Goal: Communication & Community: Share content

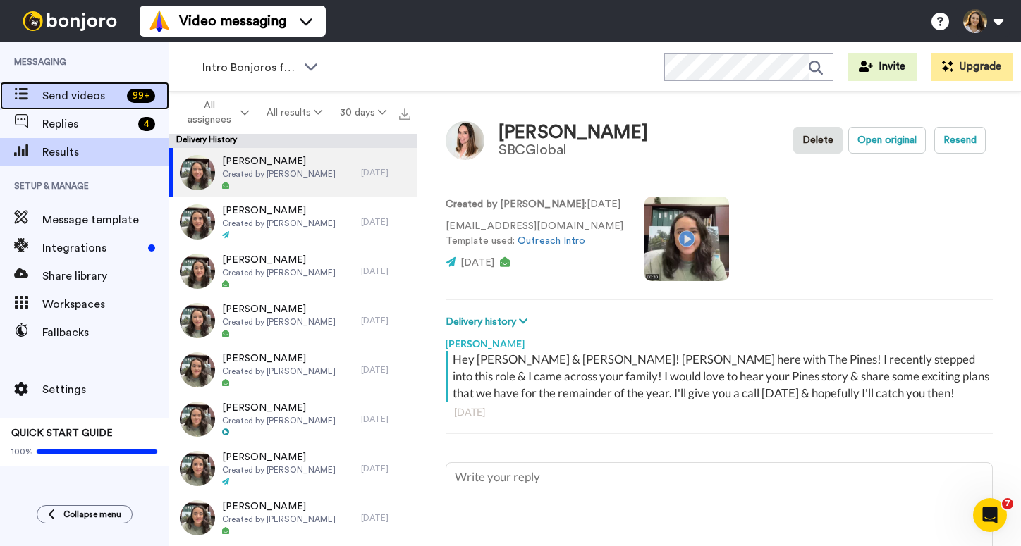
click at [92, 99] on span "Send videos" at bounding box center [81, 95] width 79 height 17
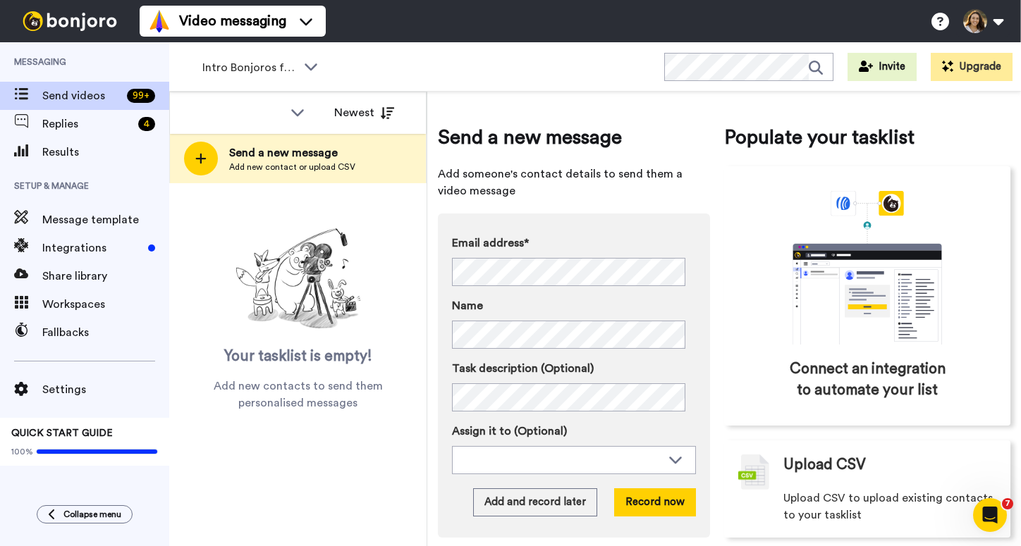
click at [561, 255] on div "Email address* Jacqueline Speake <jacquelinespeake@hotmail.com> Lori Paschall <…" at bounding box center [574, 260] width 244 height 51
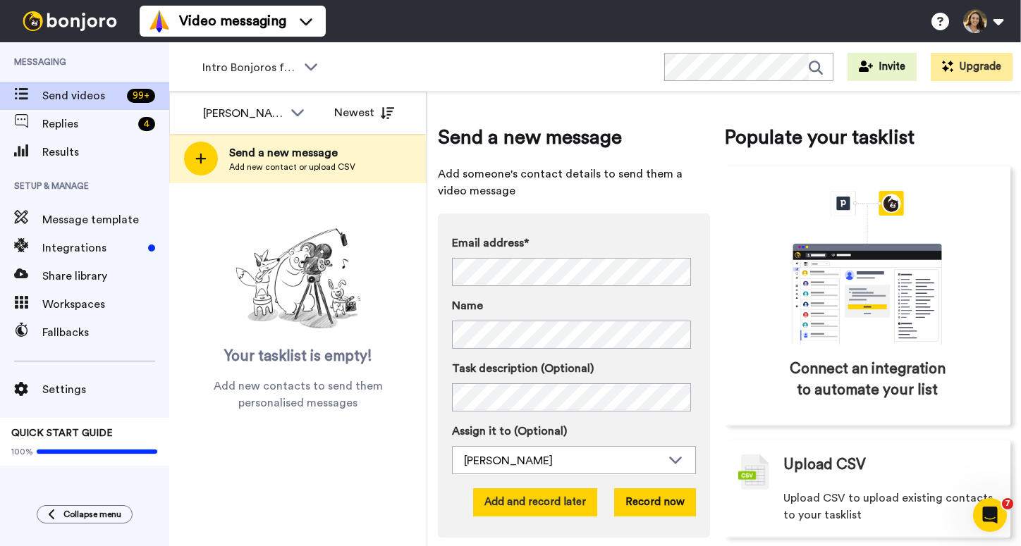
click at [565, 499] on button "Add and record later" at bounding box center [535, 503] width 124 height 28
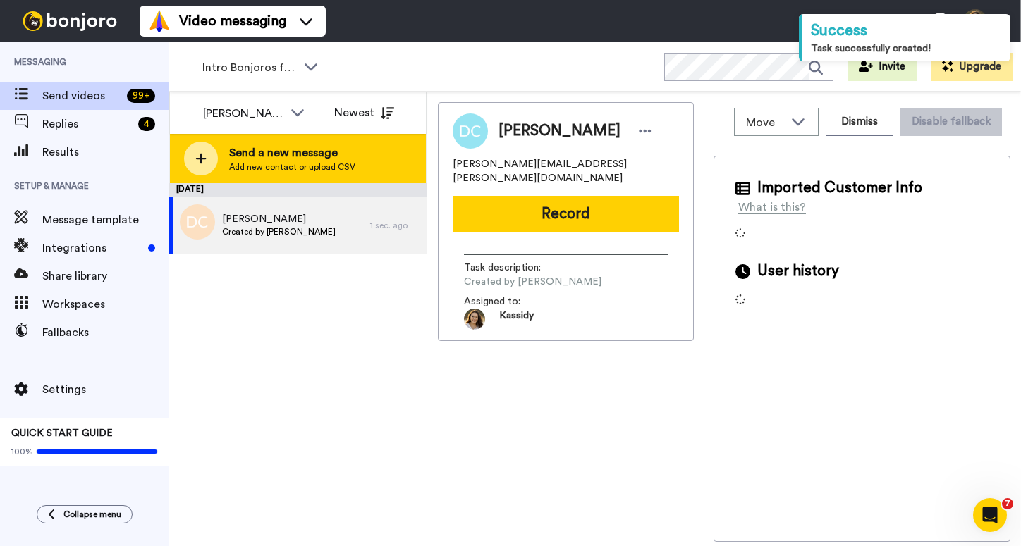
click at [304, 154] on span "Send a new message" at bounding box center [292, 153] width 126 height 17
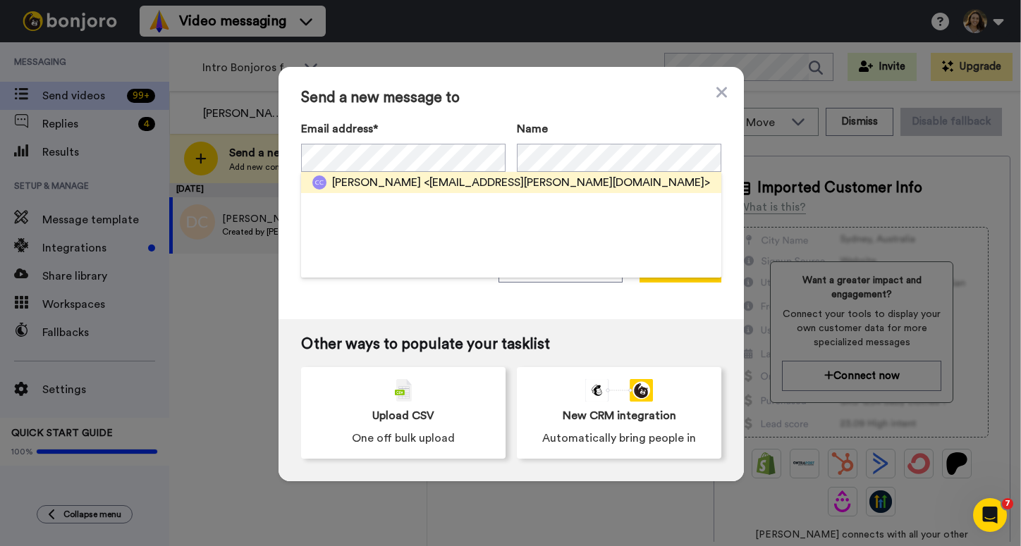
click at [466, 182] on span "<court.kling@gmail.com>" at bounding box center [567, 182] width 286 height 17
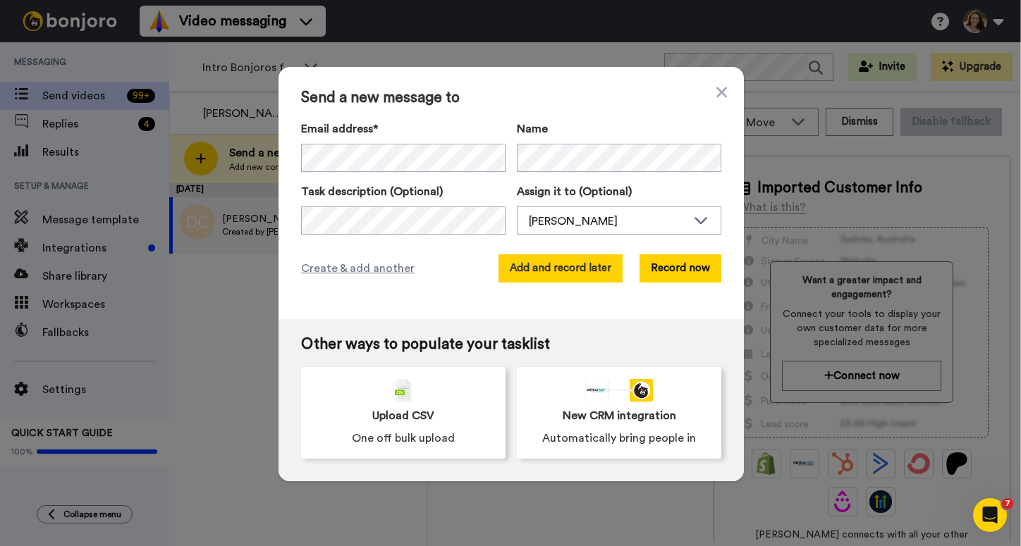
click at [567, 267] on button "Add and record later" at bounding box center [560, 269] width 124 height 28
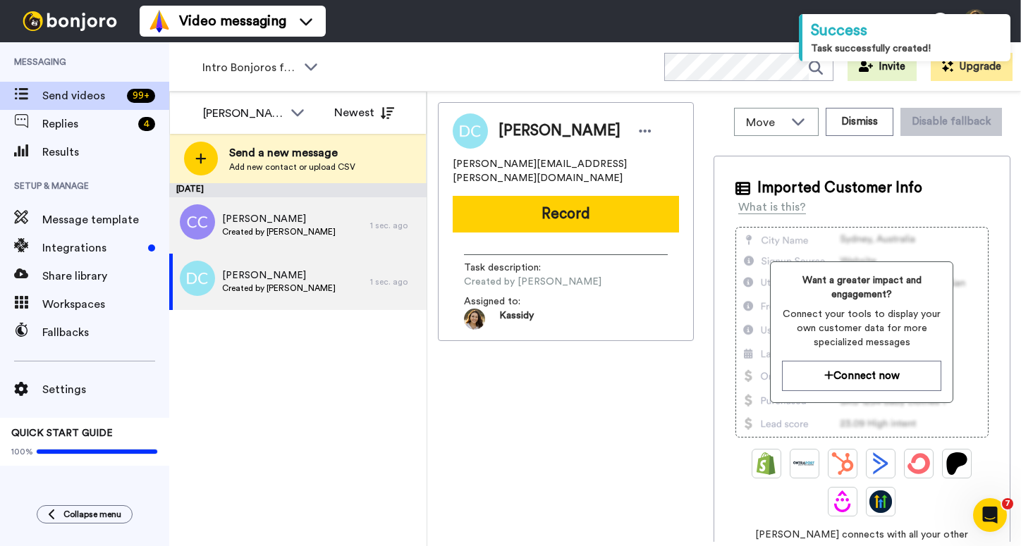
click at [298, 234] on span "Created by Kassidy Sanders" at bounding box center [279, 231] width 114 height 11
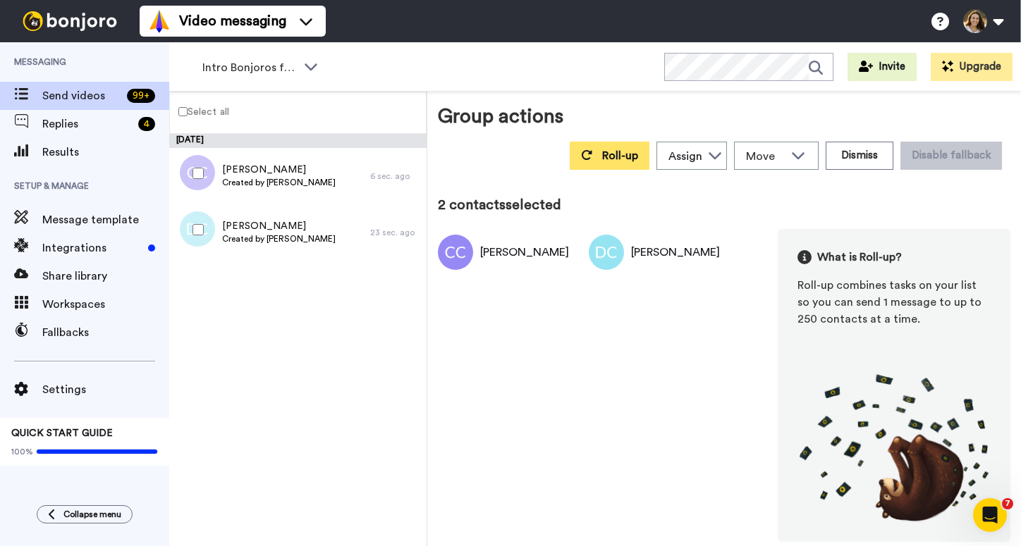
click at [630, 142] on button "Roll-up" at bounding box center [610, 156] width 80 height 28
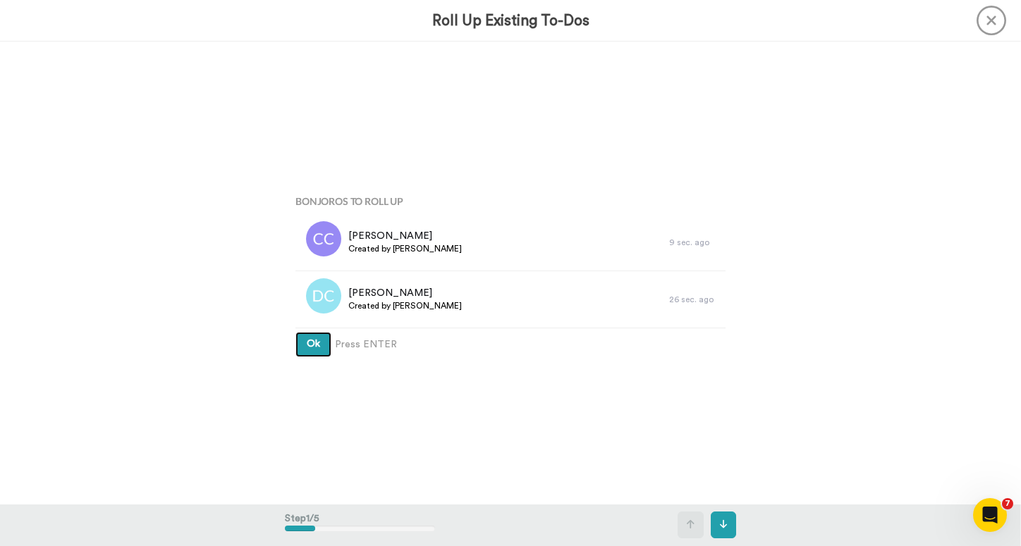
click at [307, 349] on span "Ok" at bounding box center [313, 344] width 13 height 10
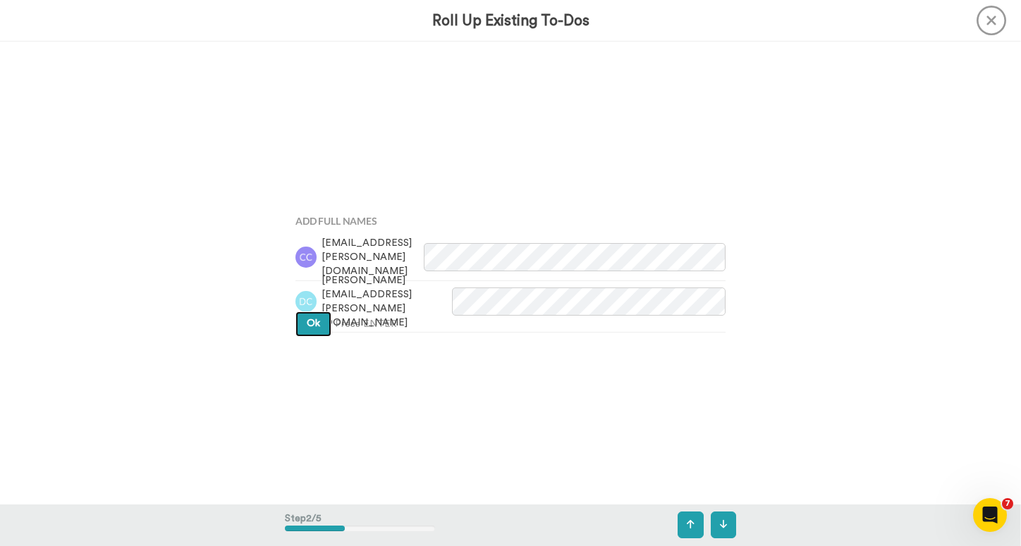
click at [307, 324] on span "Ok" at bounding box center [313, 324] width 13 height 10
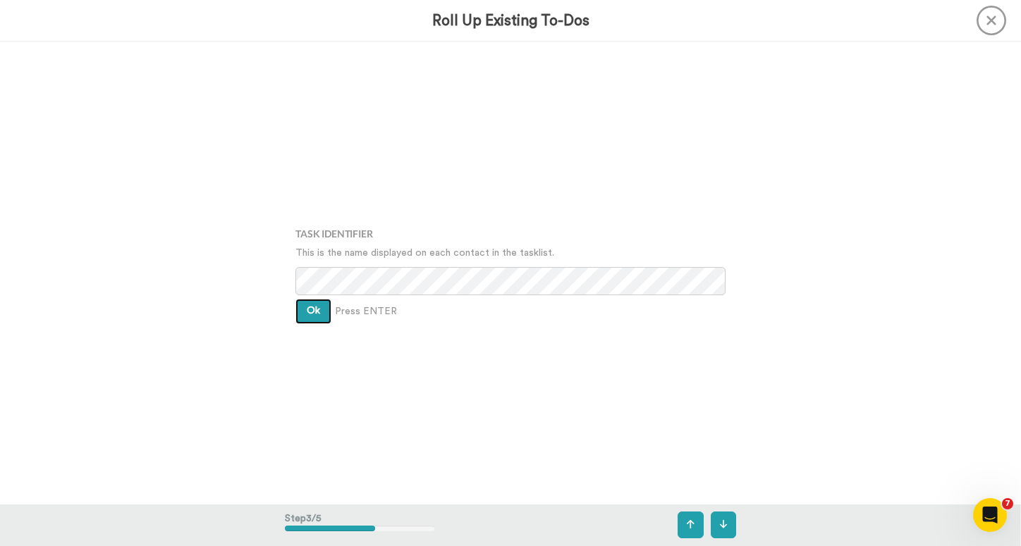
click at [307, 318] on button "Ok" at bounding box center [313, 311] width 36 height 25
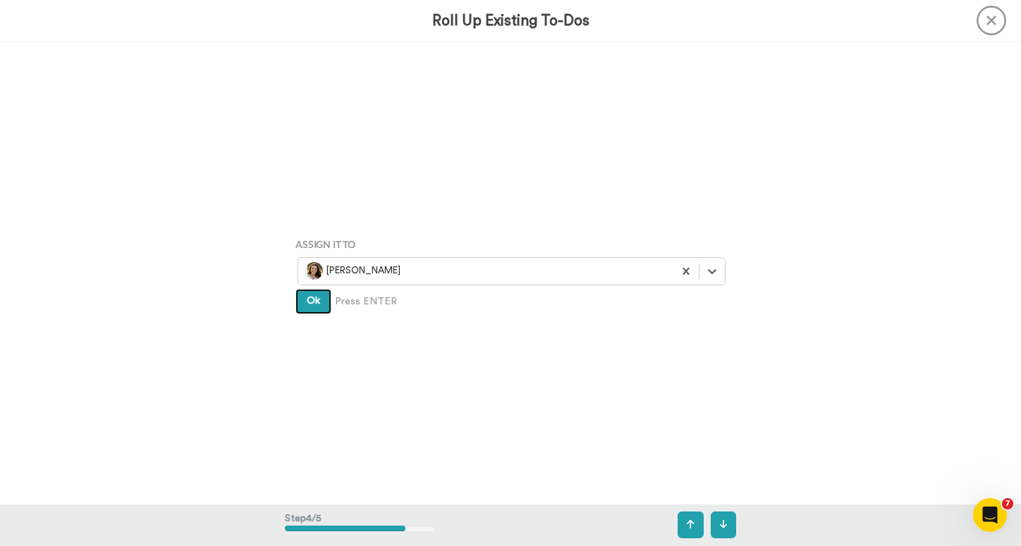
click at [312, 302] on span "Ok" at bounding box center [313, 301] width 13 height 10
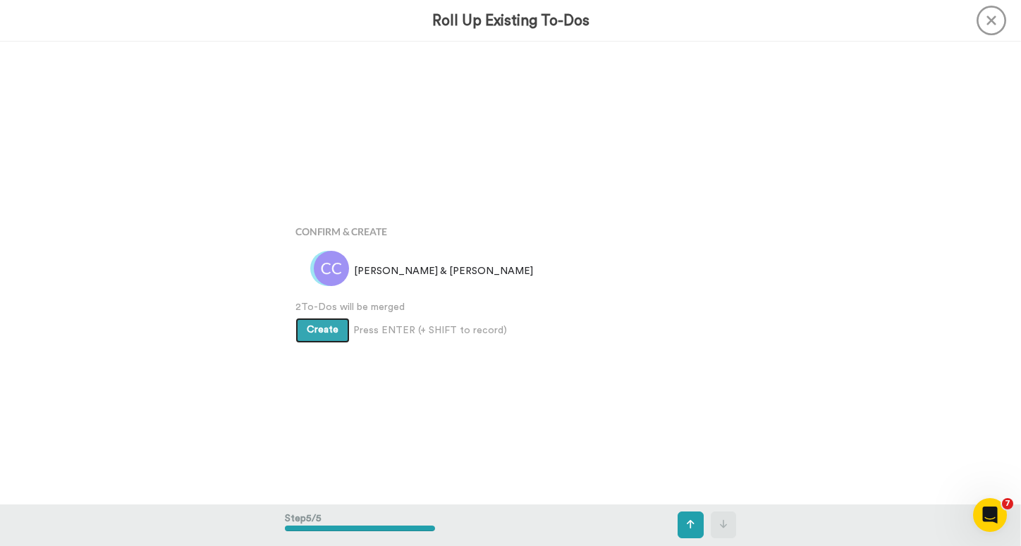
scroll to position [1851, 0]
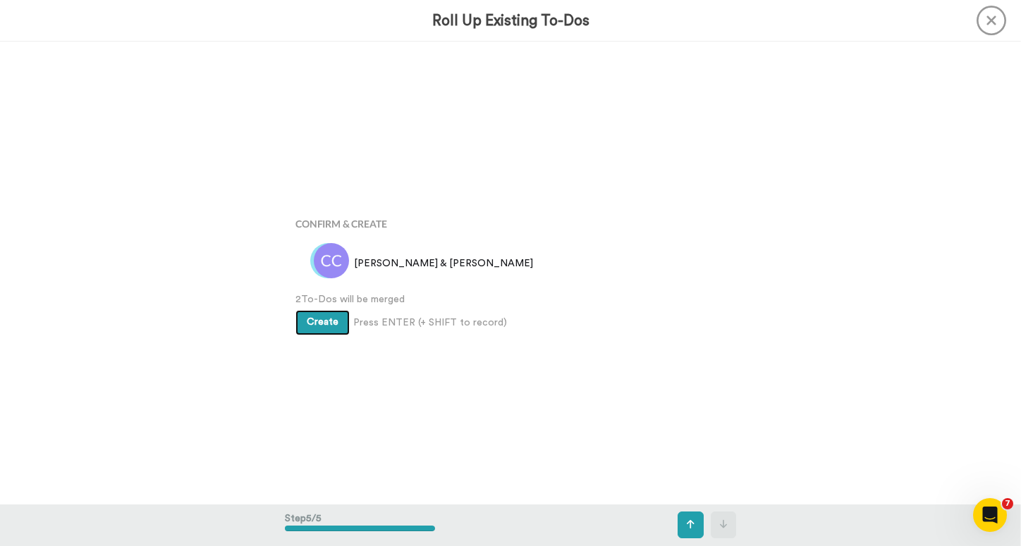
click at [323, 332] on button "Create" at bounding box center [322, 322] width 54 height 25
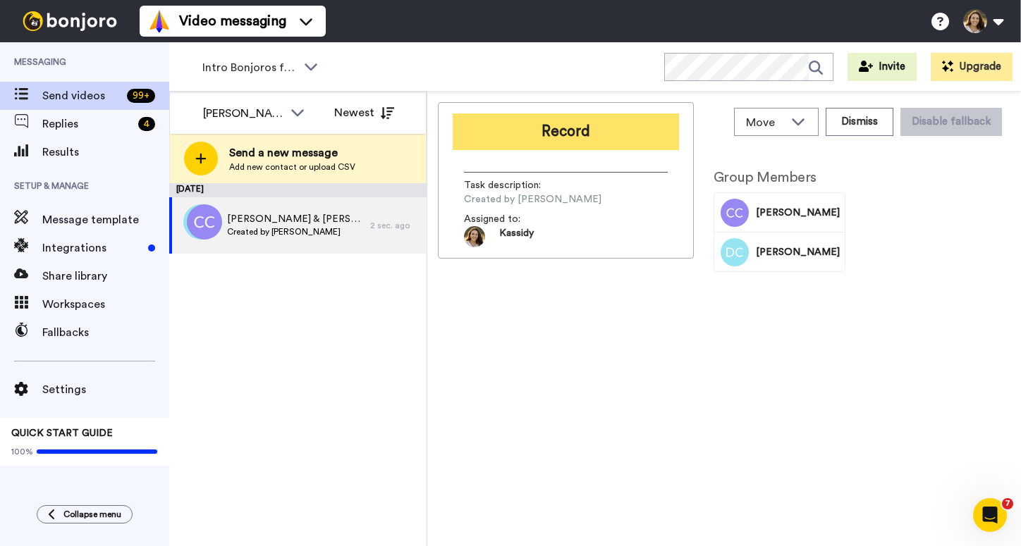
click at [643, 121] on button "Record" at bounding box center [566, 132] width 226 height 37
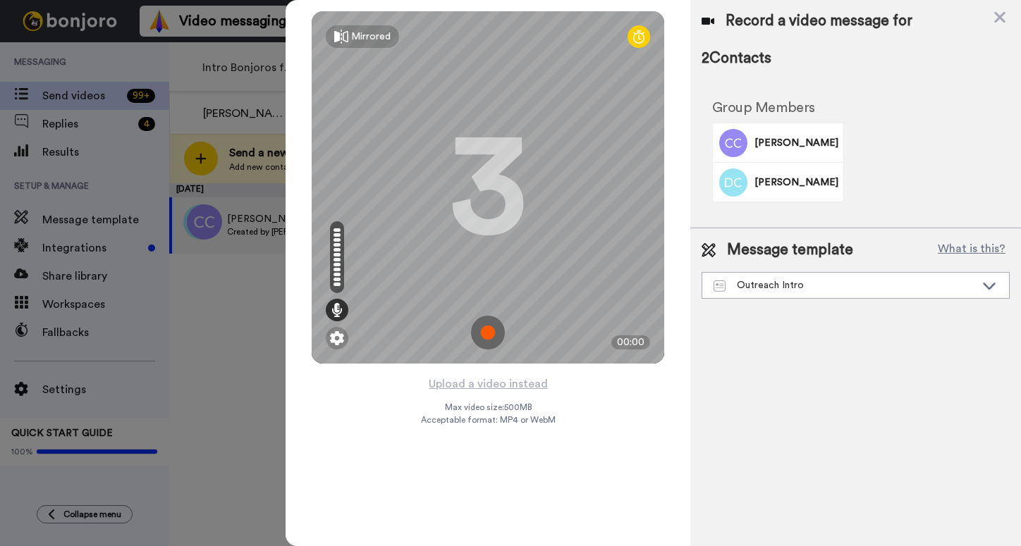
click at [497, 338] on img at bounding box center [488, 333] width 34 height 34
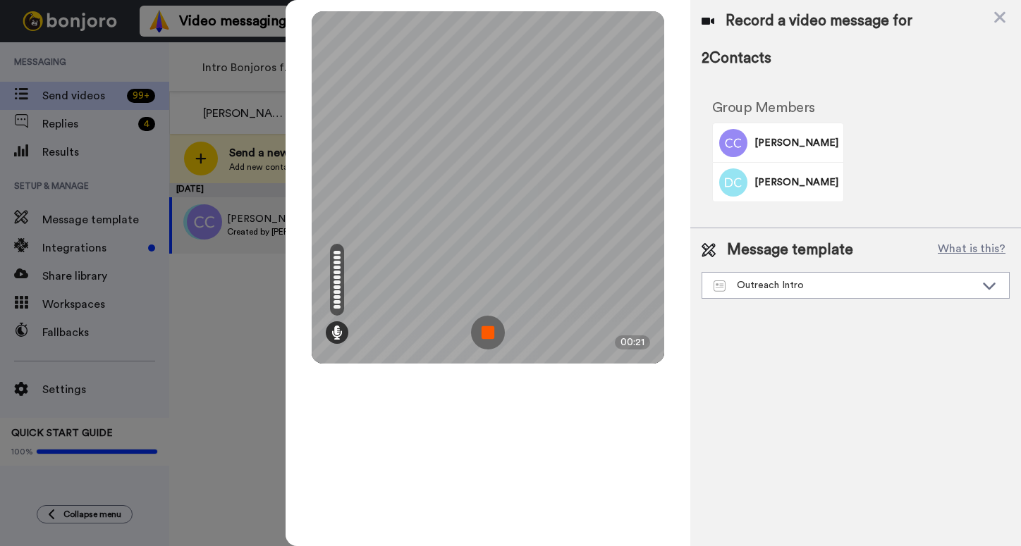
click at [482, 338] on img at bounding box center [488, 333] width 34 height 34
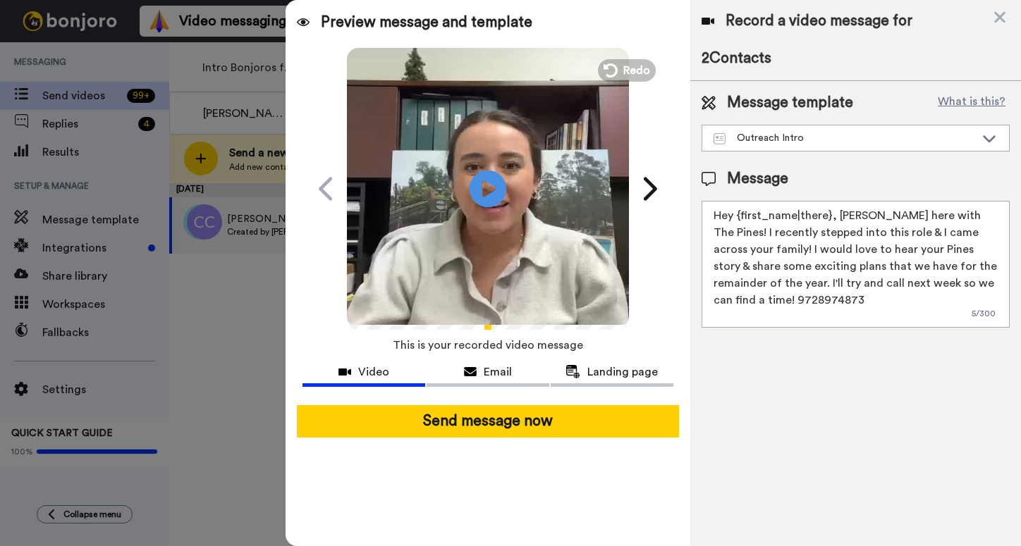
click at [495, 193] on icon at bounding box center [488, 188] width 37 height 37
click at [629, 71] on span "Redo" at bounding box center [638, 70] width 30 height 18
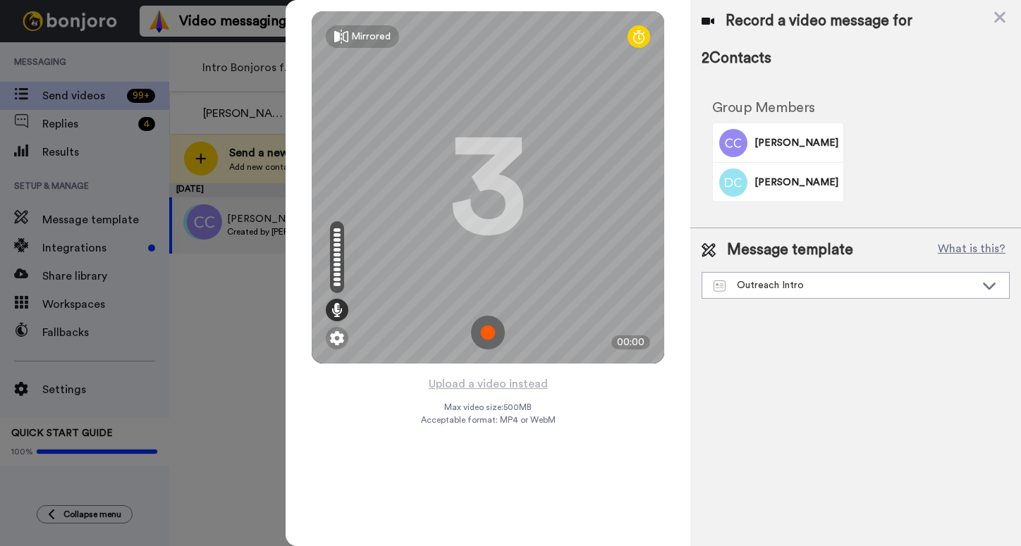
click at [478, 339] on img at bounding box center [488, 333] width 34 height 34
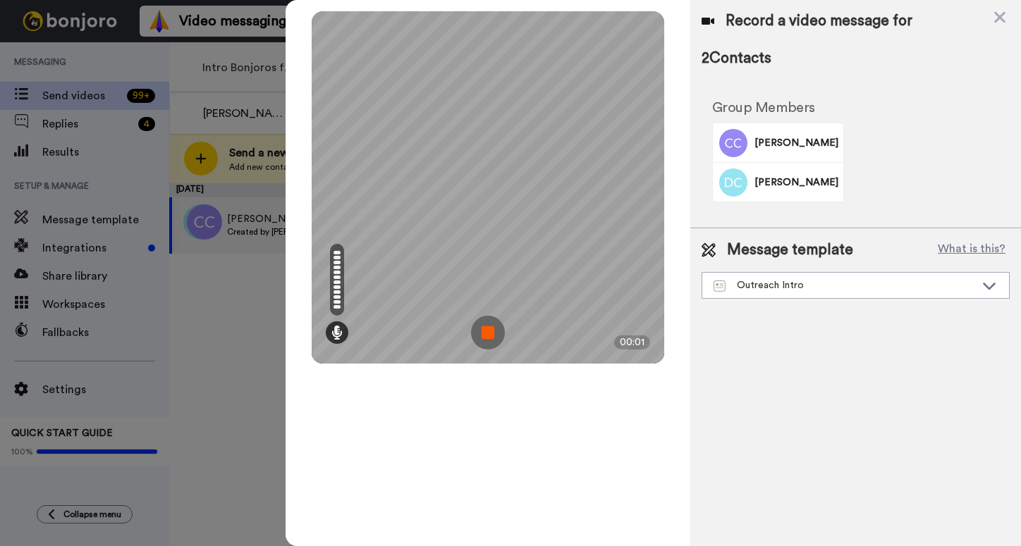
click at [484, 339] on img at bounding box center [488, 333] width 34 height 34
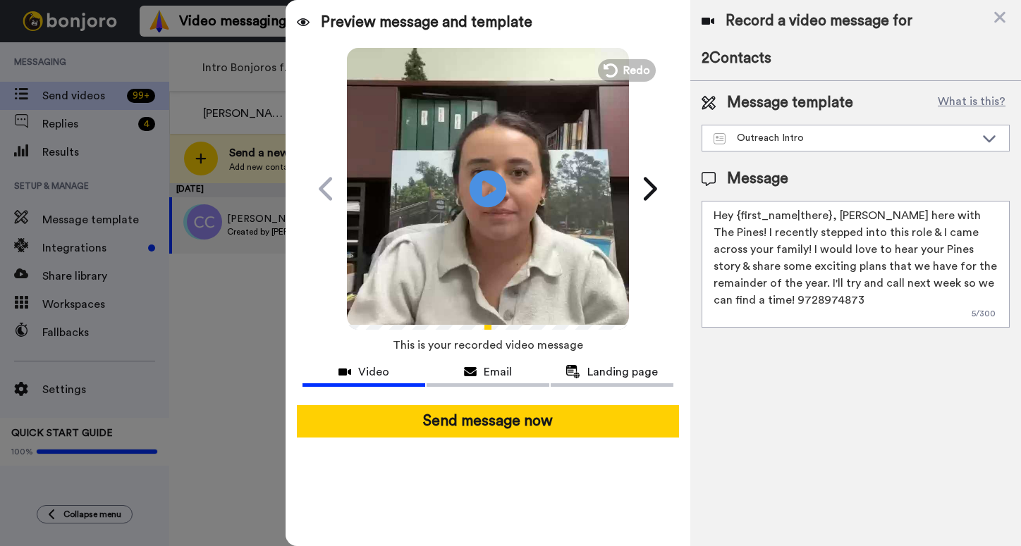
click at [482, 200] on icon at bounding box center [488, 188] width 37 height 37
click at [645, 77] on span "Redo" at bounding box center [638, 70] width 30 height 18
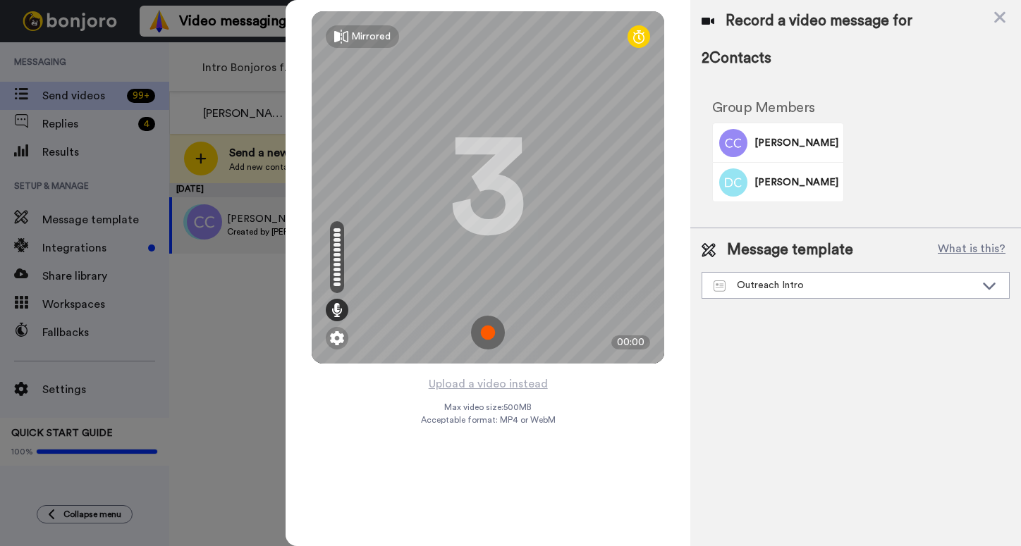
click at [494, 341] on img at bounding box center [488, 333] width 34 height 34
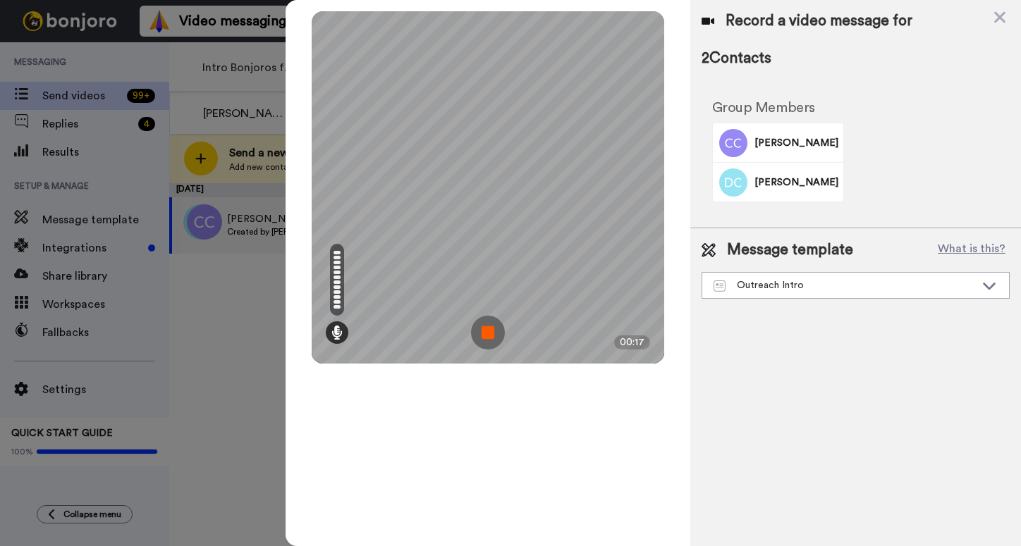
click at [480, 329] on img at bounding box center [488, 333] width 34 height 34
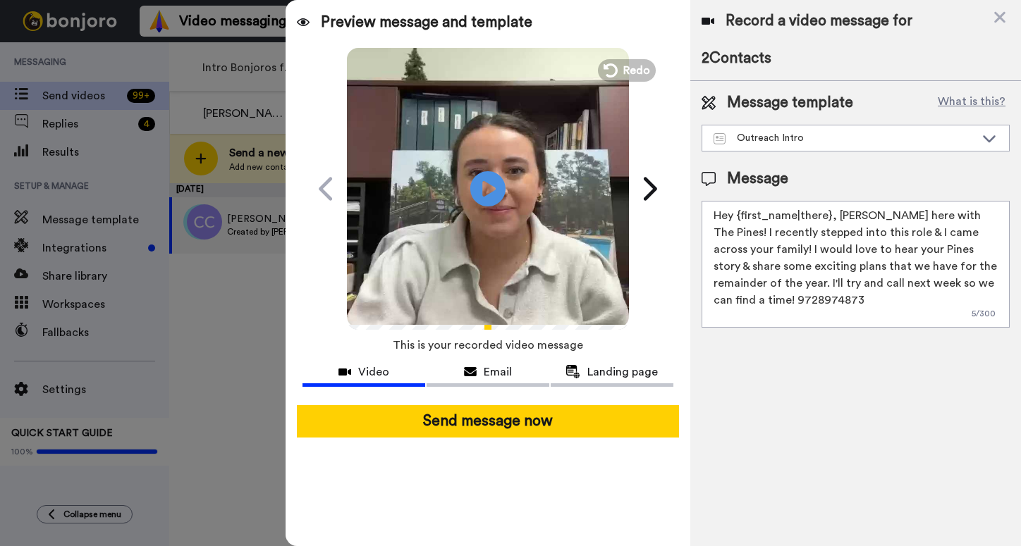
drag, startPoint x: 828, startPoint y: 214, endPoint x: 735, endPoint y: 213, distance: 92.4
click at [735, 213] on textarea "Hey {first_name|there}, Kassidy Sanders here with The Pines! I recently stepped…" at bounding box center [856, 264] width 308 height 127
paste textarea "David and Courtney"
drag, startPoint x: 888, startPoint y: 300, endPoint x: 795, endPoint y: 298, distance: 92.4
click at [795, 298] on textarea "Hey David and Courtney! Kassidy Sanders here with The Pines! I recently stepped…" at bounding box center [856, 264] width 308 height 127
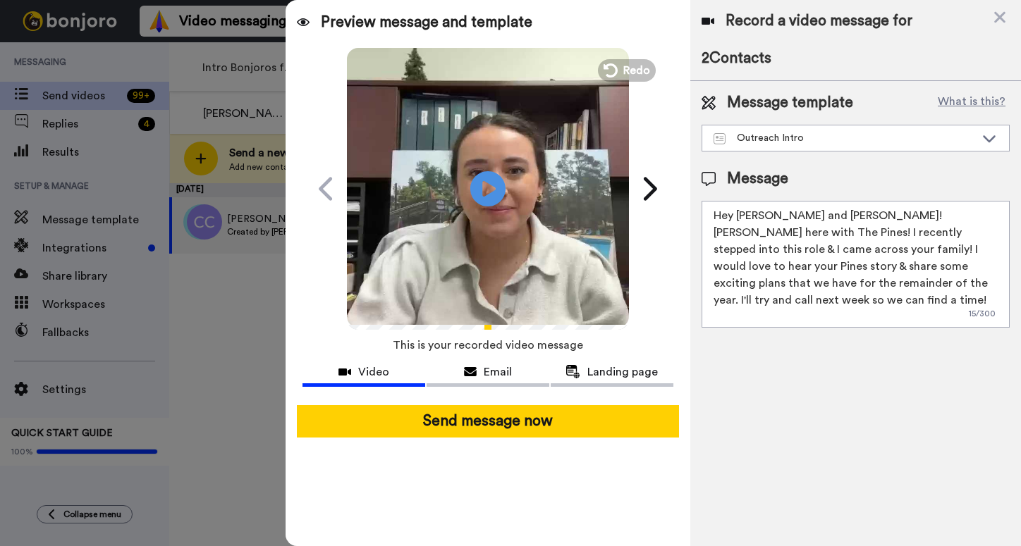
drag, startPoint x: 953, startPoint y: 286, endPoint x: 901, endPoint y: 288, distance: 51.5
click at [901, 288] on textarea "Hey David and Courtney! Kassidy Sanders here with The Pines! I recently stepped…" at bounding box center [856, 264] width 308 height 127
click at [798, 304] on textarea "Hey David and Courtney! Kassidy Sanders here with The Pines! I recently stepped…" at bounding box center [856, 264] width 308 height 127
click at [835, 300] on textarea "Hey David and Courtney! Kassidy Sanders here with The Pines! I recently stepped…" at bounding box center [856, 264] width 308 height 127
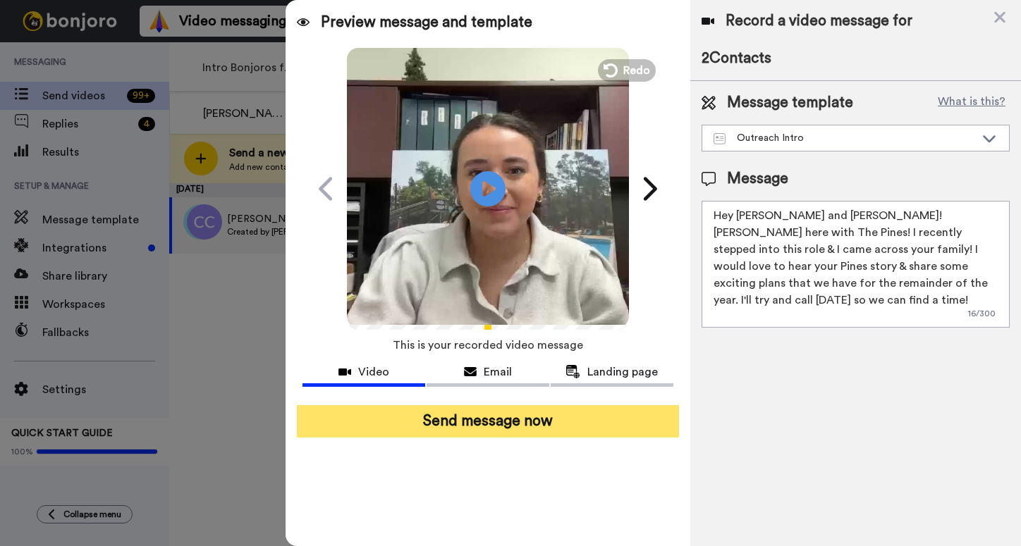
type textarea "Hey David and Courtney! Kassidy Sanders here with The Pines! I recently stepped…"
click at [594, 420] on button "Send message now" at bounding box center [487, 421] width 381 height 32
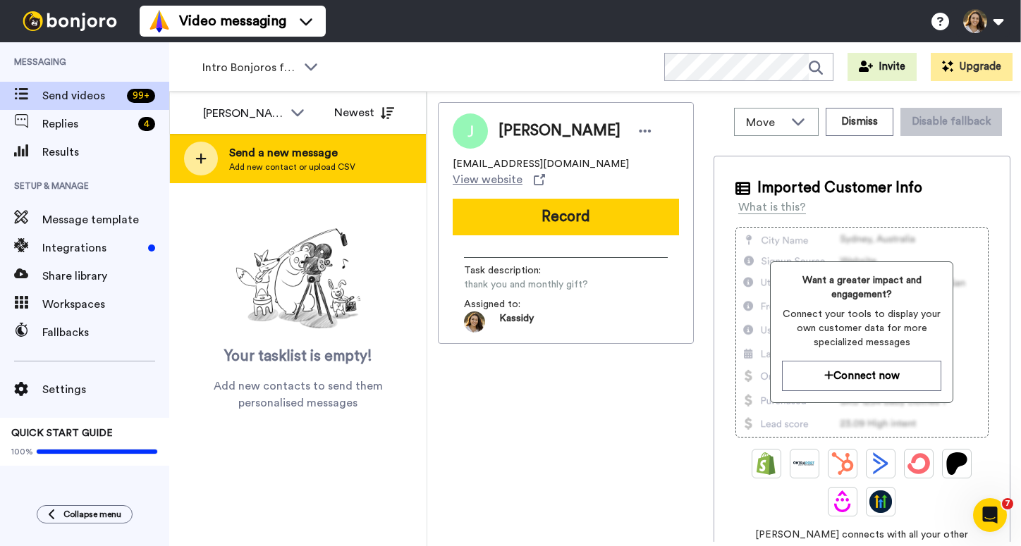
click at [378, 166] on div "Send a new message Add new contact or upload CSV" at bounding box center [298, 158] width 256 height 49
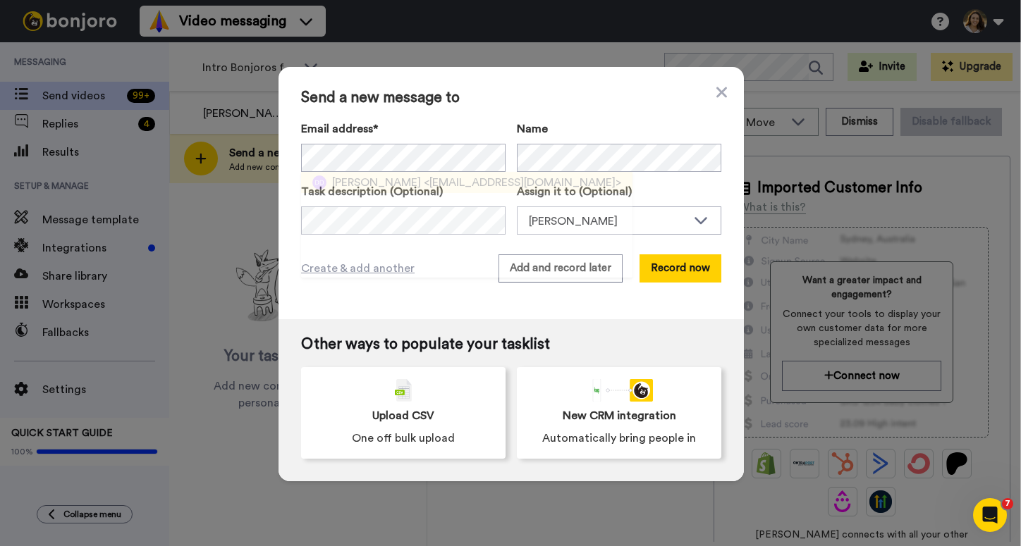
click at [424, 184] on span "<dartfamilyoffice@gmail.com>" at bounding box center [522, 182] width 197 height 17
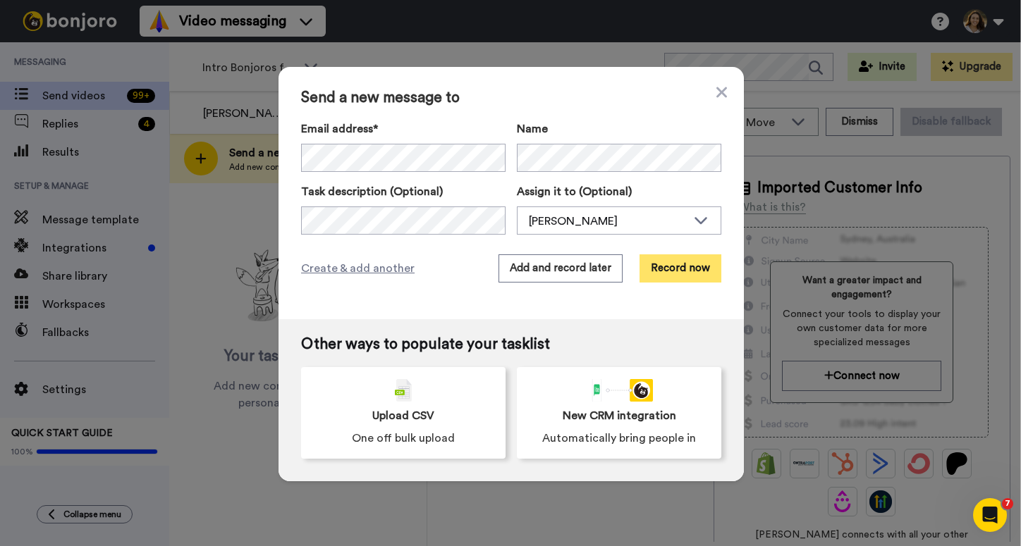
click at [639, 272] on button "Record now" at bounding box center [680, 269] width 82 height 28
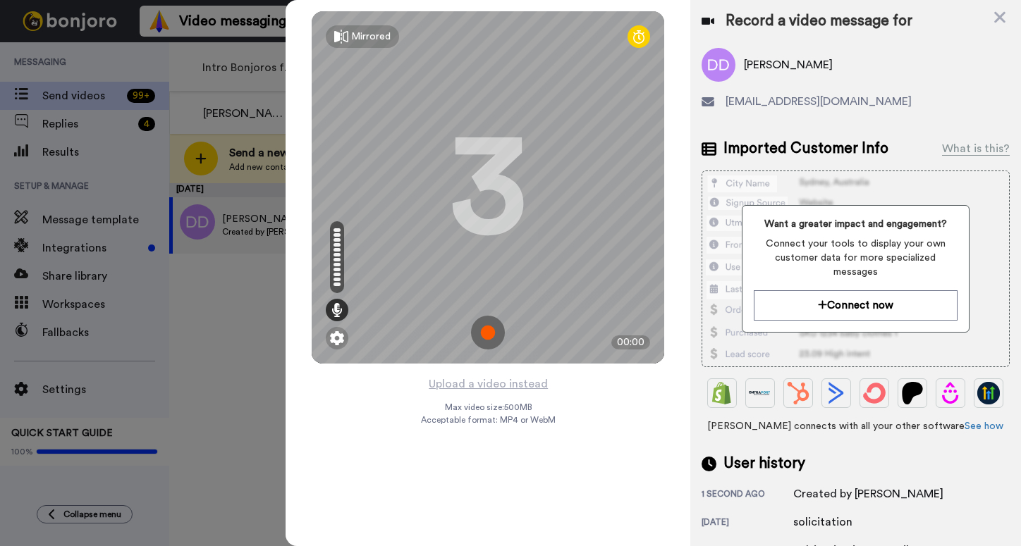
click at [489, 333] on img at bounding box center [488, 333] width 34 height 34
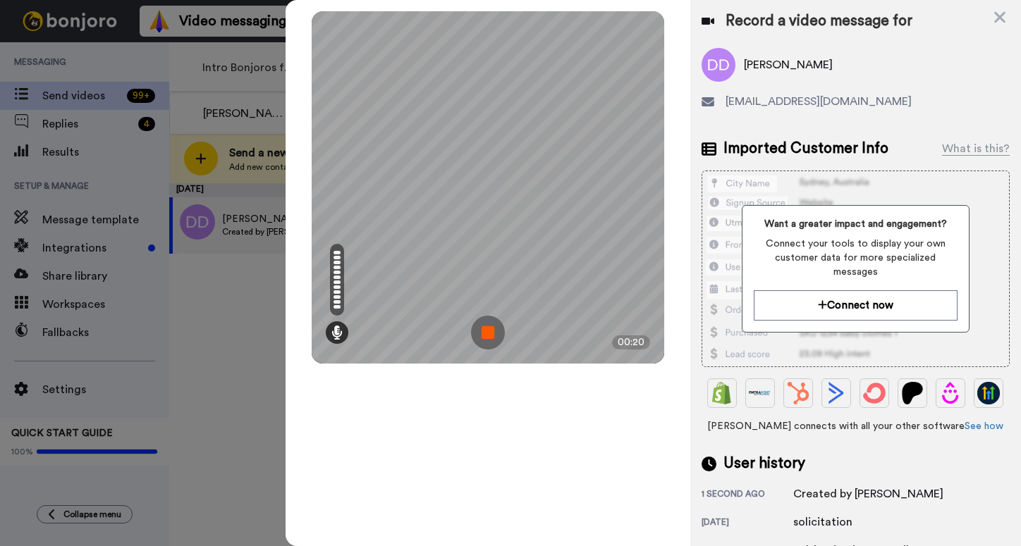
click at [486, 322] on img at bounding box center [488, 333] width 34 height 34
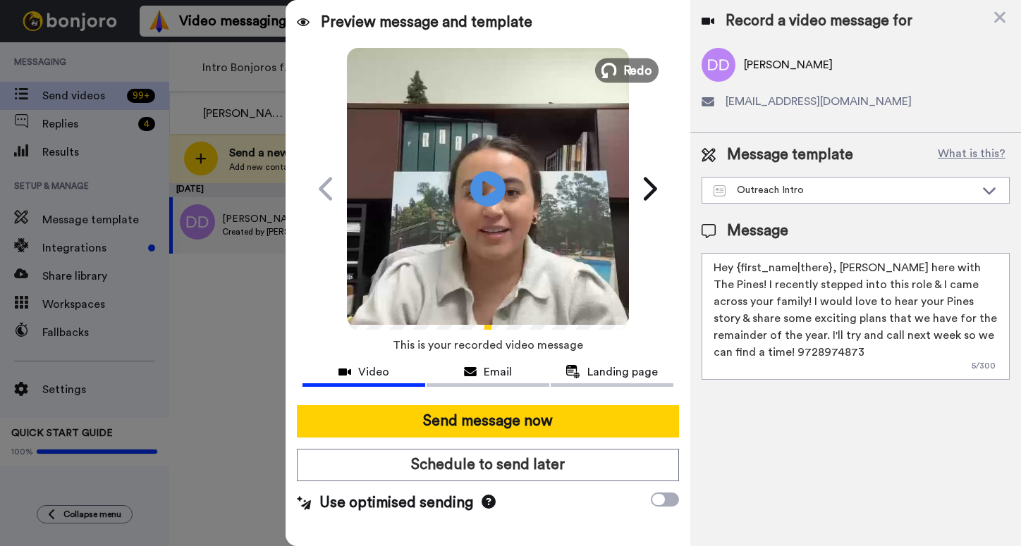
click at [636, 78] on span "Redo" at bounding box center [638, 70] width 30 height 18
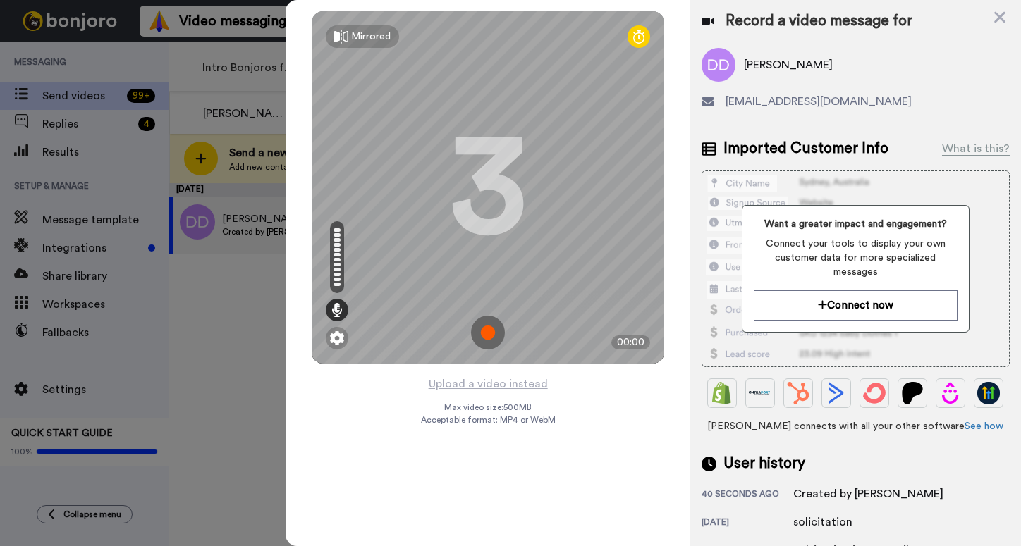
click at [482, 343] on img at bounding box center [488, 333] width 34 height 34
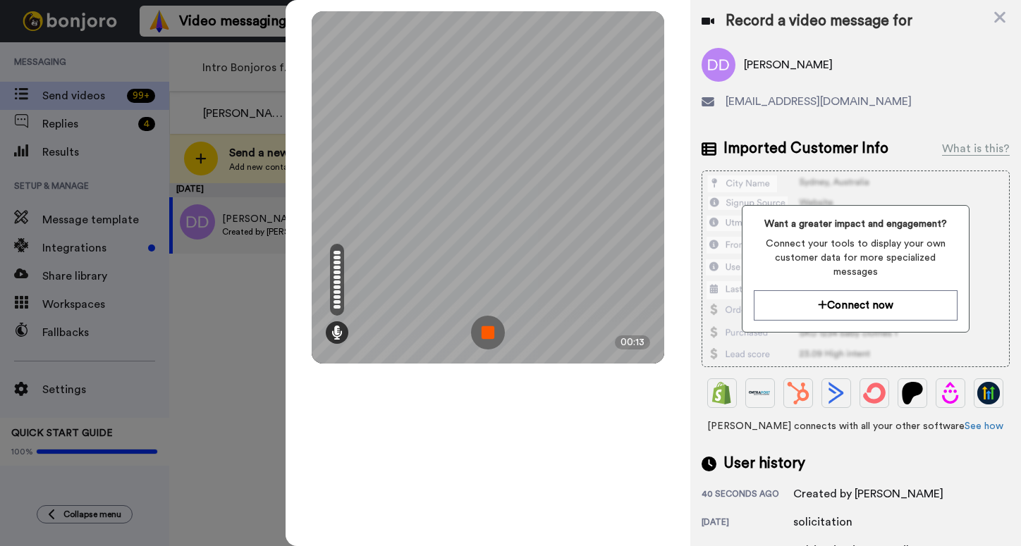
click at [486, 342] on img at bounding box center [488, 333] width 34 height 34
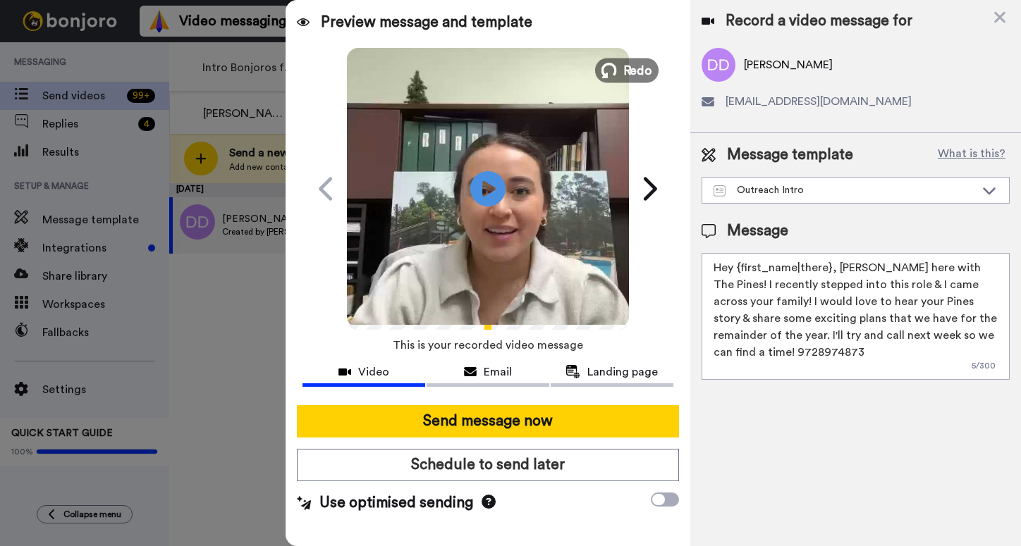
click at [637, 78] on span "Redo" at bounding box center [638, 70] width 30 height 18
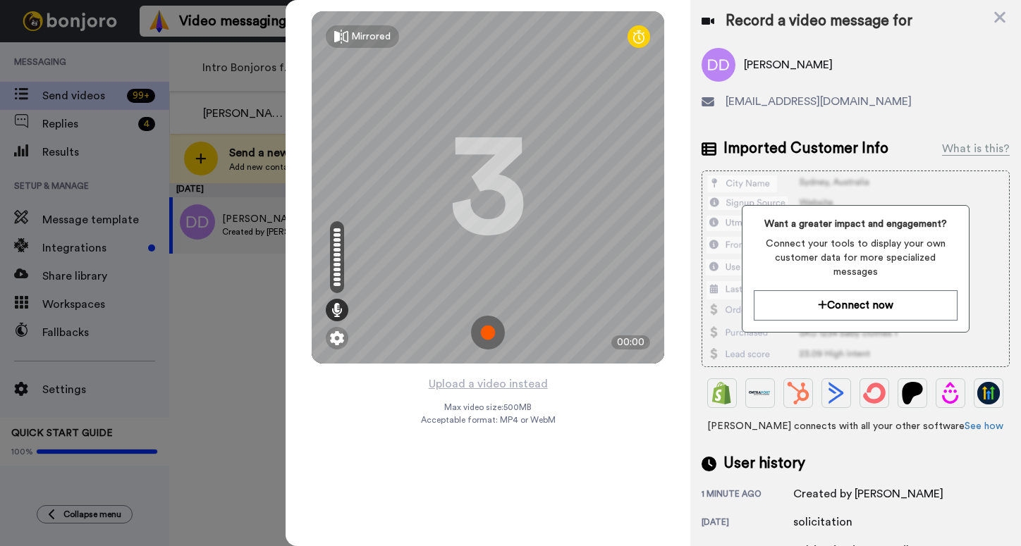
click at [484, 331] on img at bounding box center [488, 333] width 34 height 34
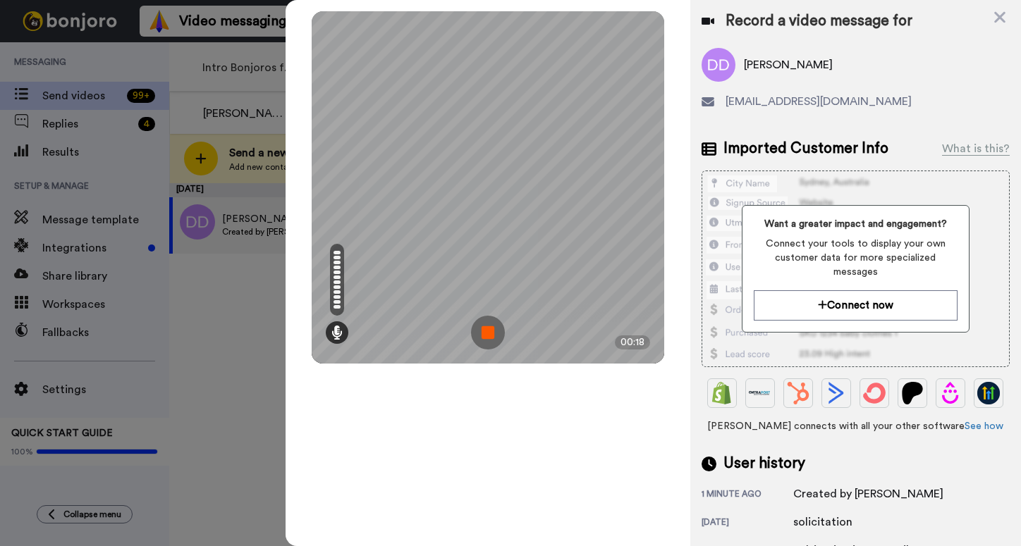
click at [485, 330] on img at bounding box center [488, 333] width 34 height 34
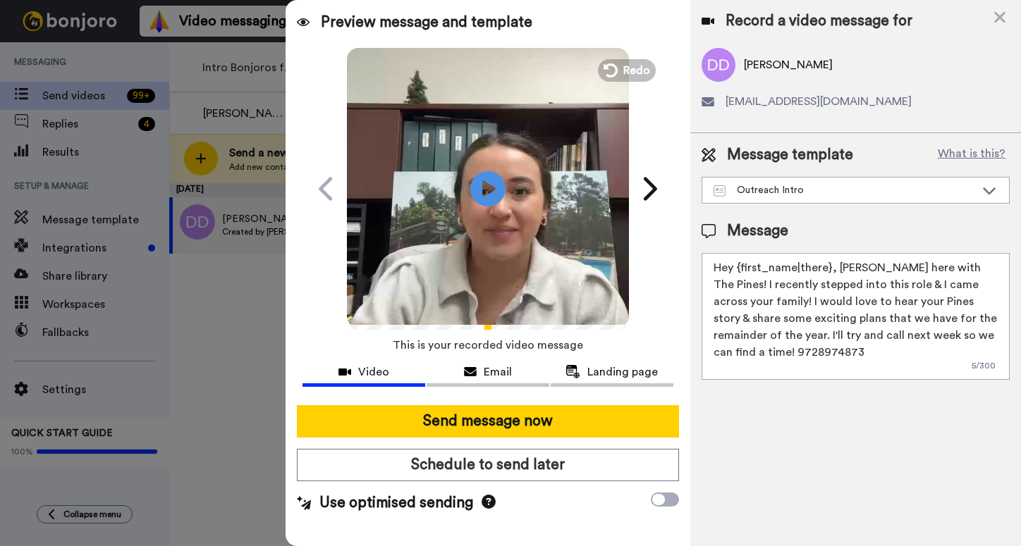
drag, startPoint x: 869, startPoint y: 353, endPoint x: 792, endPoint y: 350, distance: 76.2
click at [792, 350] on textarea "Hey {first_name|there}, Kassidy Sanders here with The Pines! I recently stepped…" at bounding box center [856, 316] width 308 height 127
click at [820, 267] on textarea "Hey {first_name|there}, Kassidy Sanders here with The Pines! I recently stepped…" at bounding box center [856, 316] width 308 height 127
drag, startPoint x: 833, startPoint y: 270, endPoint x: 737, endPoint y: 270, distance: 96.6
click at [737, 270] on textarea "Hey {first_name|there}, Kassidy Sanders here with The Pines! I recently stepped…" at bounding box center [856, 316] width 308 height 127
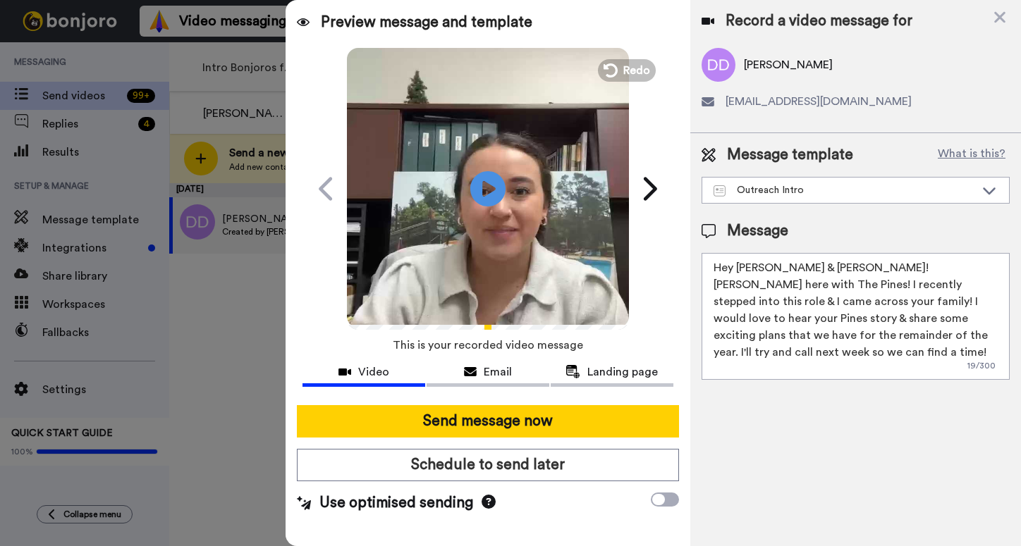
drag, startPoint x: 955, startPoint y: 336, endPoint x: 902, endPoint y: 338, distance: 52.9
click at [902, 338] on textarea "Hey David & Brianne! Kassidy Sanders here with The Pines! I recently stepped in…" at bounding box center [856, 316] width 308 height 127
click at [883, 354] on textarea "Hey David & Brianne! Kassidy Sanders here with The Pines! I recently stepped in…" at bounding box center [856, 316] width 308 height 127
drag, startPoint x: 788, startPoint y: 267, endPoint x: 738, endPoint y: 264, distance: 50.1
click at [738, 264] on textarea "Hey David & Brianne! Kassidy Sanders here with The Pines! I recently stepped in…" at bounding box center [856, 316] width 308 height 127
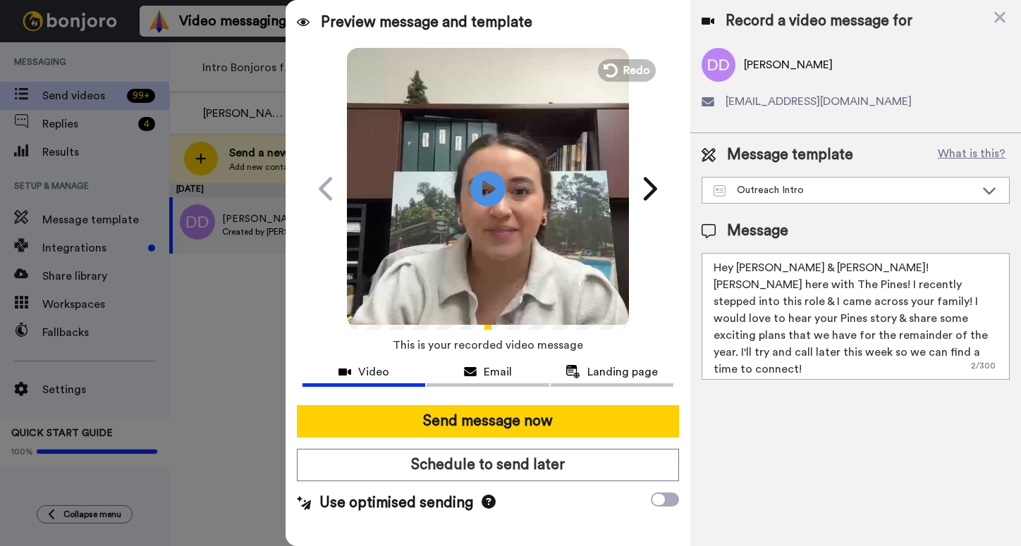
paste textarea "and"
click at [773, 275] on textarea "Hey David and Brianne! Kassidy Sanders here with The Pines! I recently stepped …" at bounding box center [856, 316] width 308 height 127
type textarea "Hey David & Brianne! Kassidy Sanders here with The Pines! I recently stepped in…"
click at [805, 315] on textarea "Hey David & Brianne! Kassidy Sanders here with The Pines! I recently stepped in…" at bounding box center [856, 316] width 308 height 127
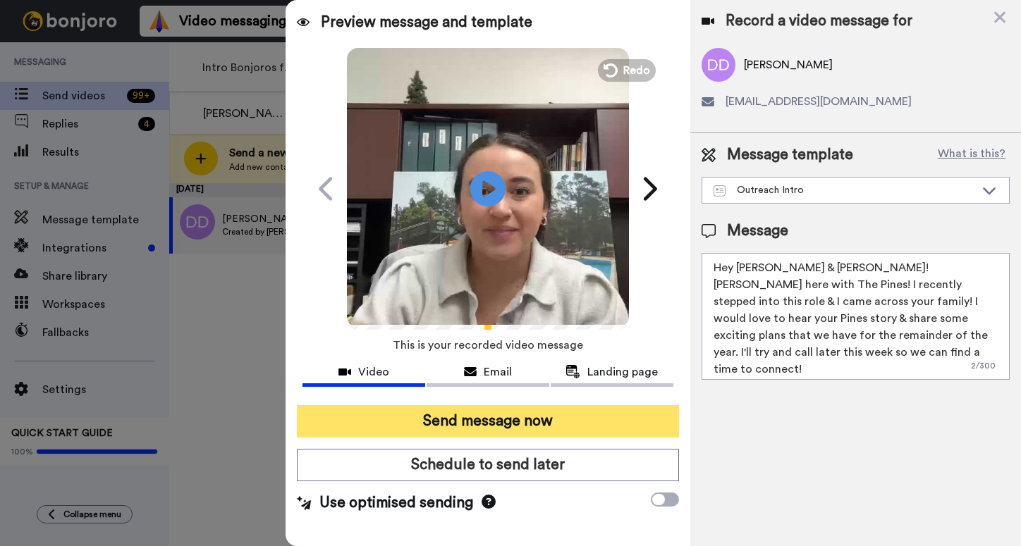
click at [570, 419] on button "Send message now" at bounding box center [487, 421] width 381 height 32
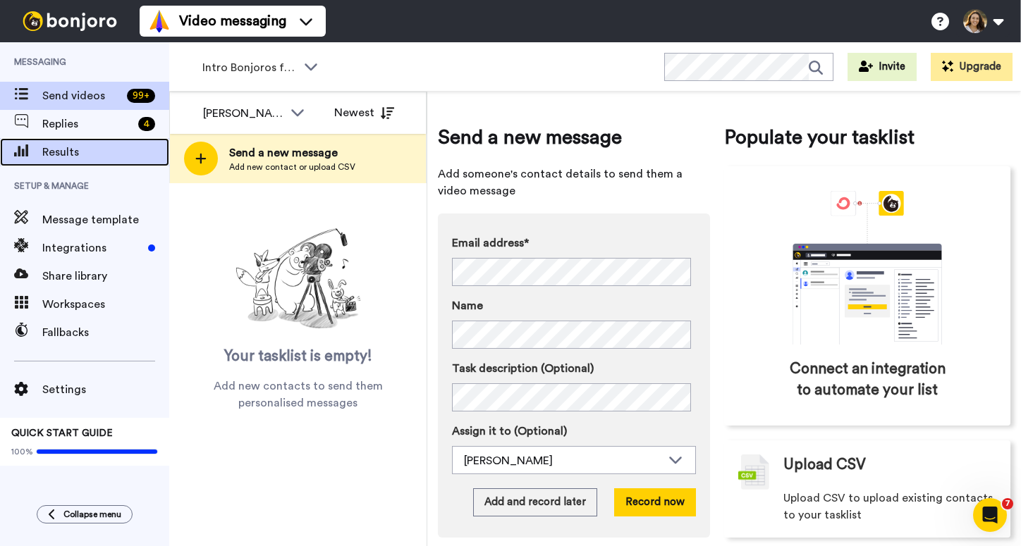
click at [87, 161] on div "Results" at bounding box center [84, 152] width 169 height 28
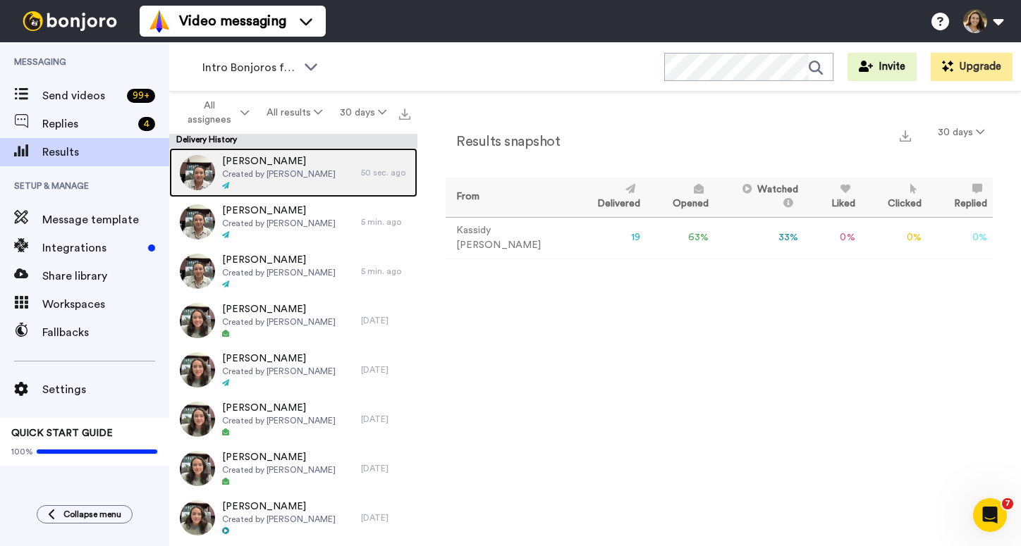
click at [287, 185] on div at bounding box center [279, 186] width 114 height 10
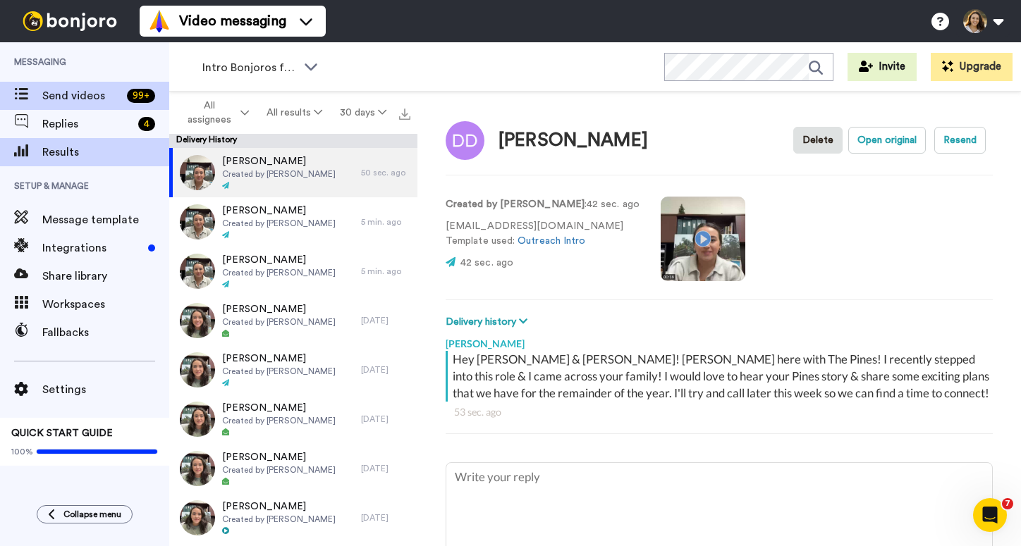
type textarea "x"
click at [110, 102] on span "Send videos" at bounding box center [81, 95] width 79 height 17
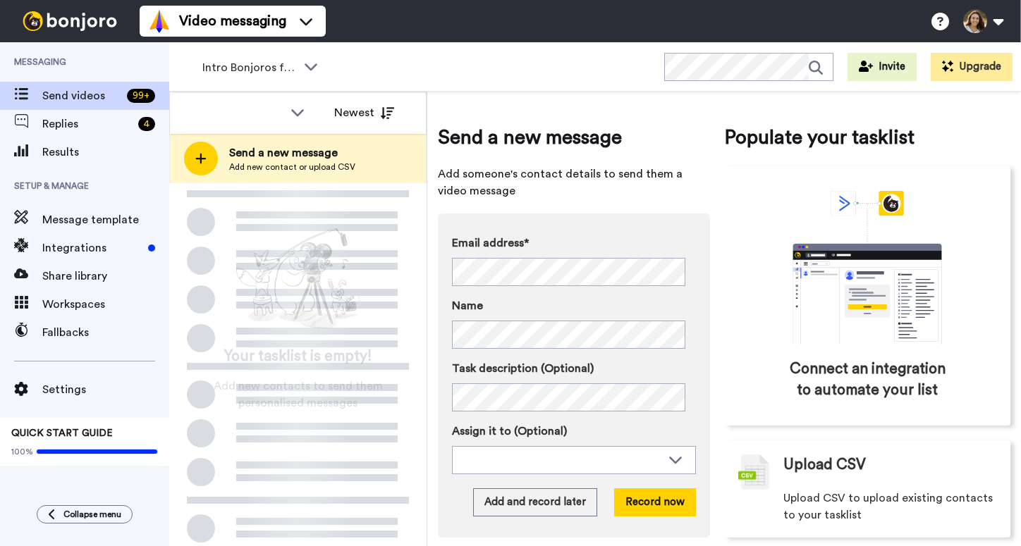
click at [302, 168] on span "Add new contact or upload CSV" at bounding box center [292, 166] width 126 height 11
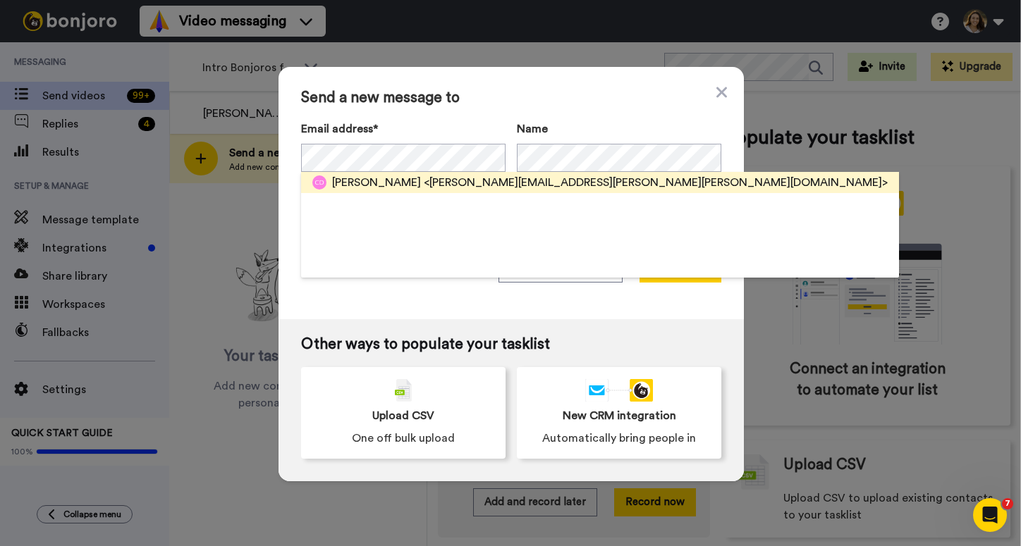
click at [441, 185] on span "<colin.hatch.delaney@gmail.com>" at bounding box center [656, 182] width 464 height 17
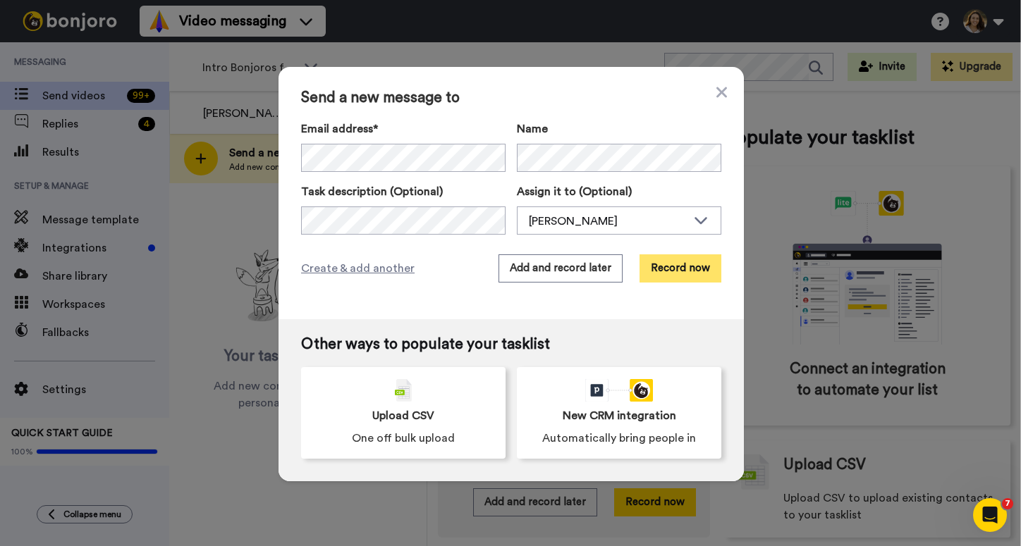
click at [668, 273] on button "Record now" at bounding box center [680, 269] width 82 height 28
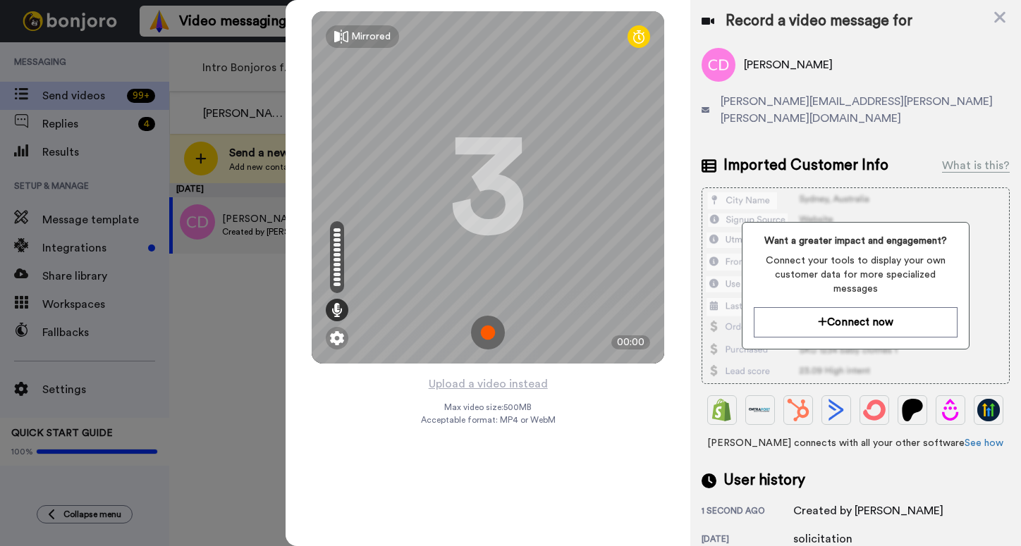
click at [491, 341] on img at bounding box center [488, 333] width 34 height 34
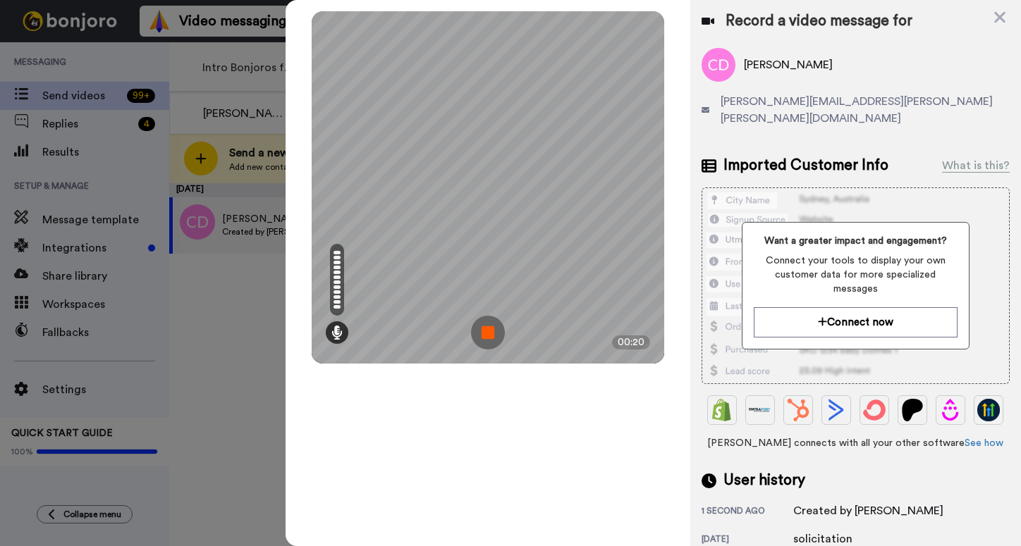
click at [491, 341] on img at bounding box center [488, 333] width 34 height 34
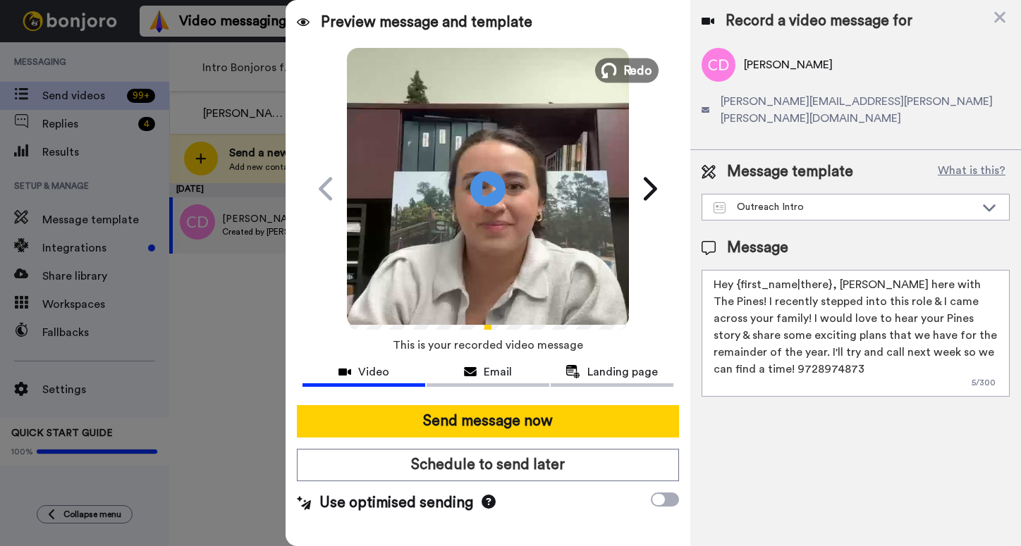
click at [622, 68] on button "Redo" at bounding box center [626, 70] width 63 height 25
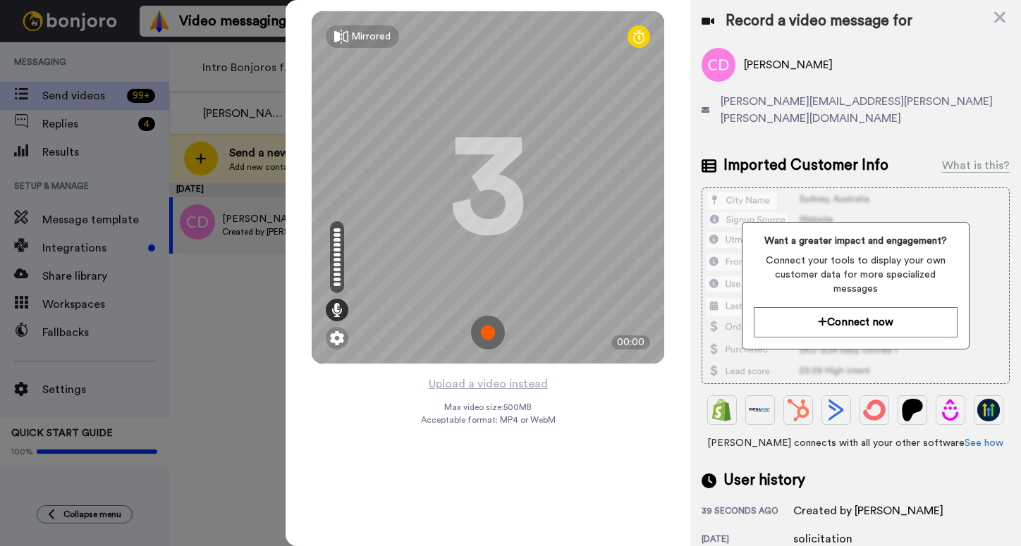
click at [489, 318] on img at bounding box center [488, 333] width 34 height 34
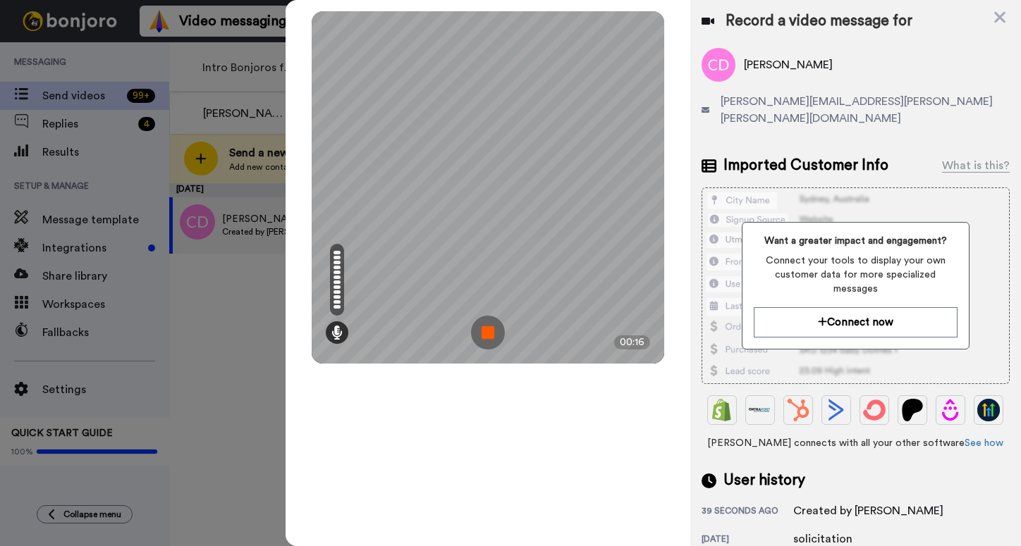
click at [489, 322] on img at bounding box center [488, 333] width 34 height 34
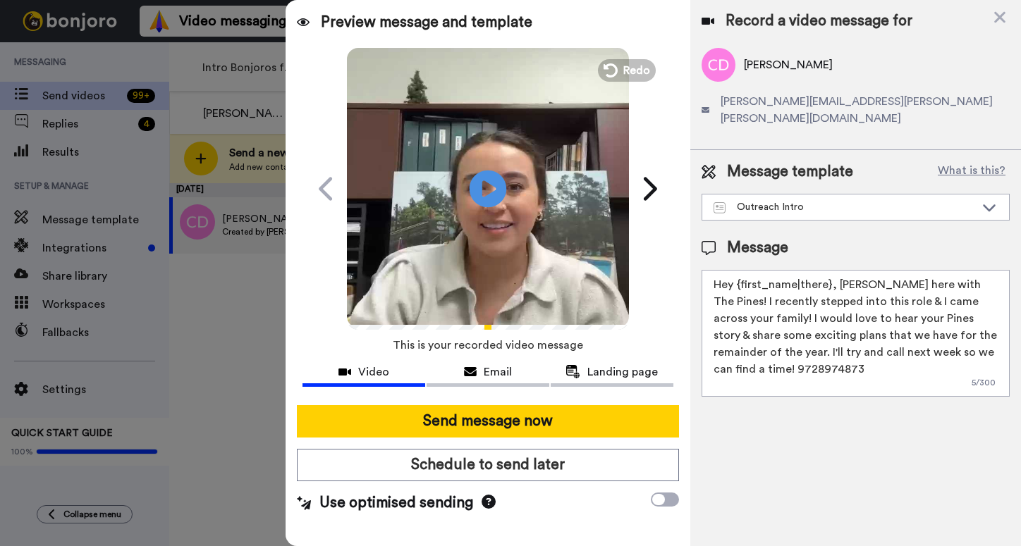
click at [481, 204] on icon at bounding box center [488, 188] width 37 height 37
click at [617, 80] on button "Redo" at bounding box center [626, 70] width 63 height 25
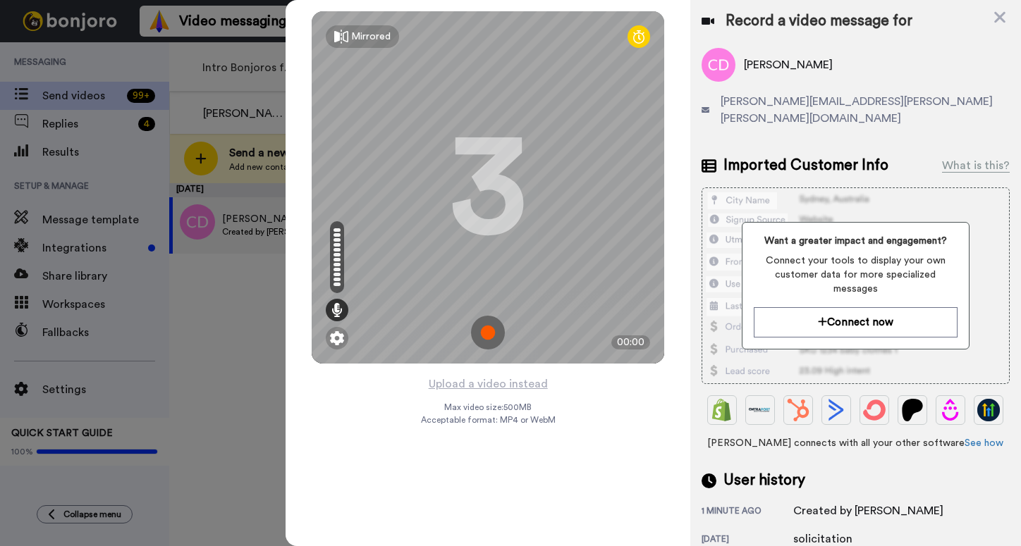
click at [489, 326] on img at bounding box center [488, 333] width 34 height 34
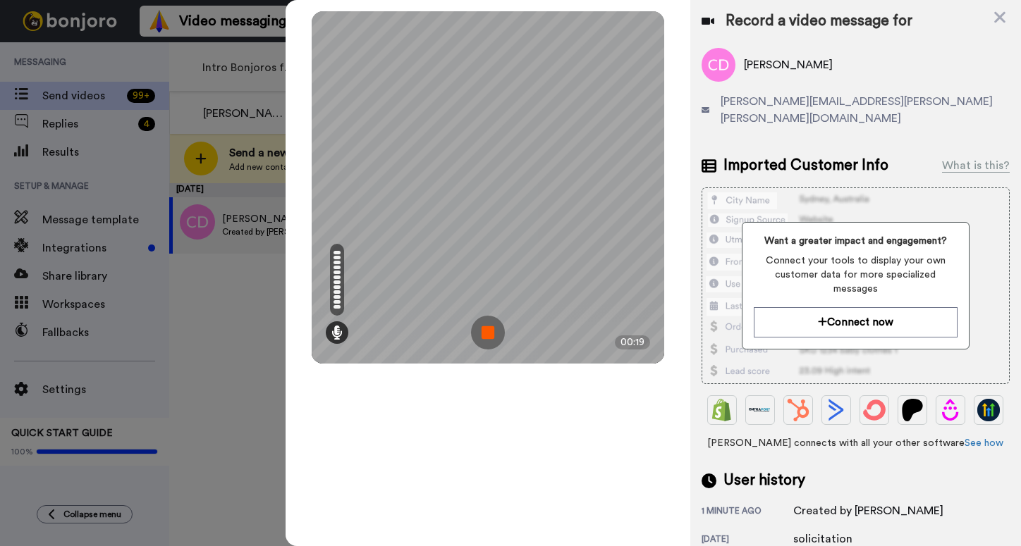
click at [489, 326] on img at bounding box center [488, 333] width 34 height 34
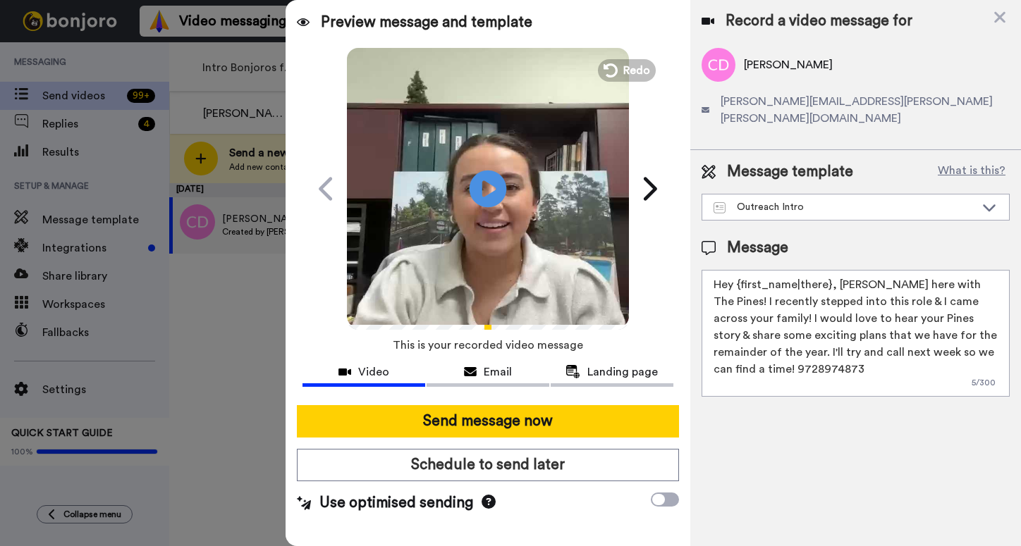
click at [485, 195] on icon "Play/Pause" at bounding box center [488, 188] width 37 height 67
drag, startPoint x: 893, startPoint y: 356, endPoint x: 796, endPoint y: 351, distance: 97.4
click at [796, 351] on textarea "Hey {first_name|there}, Kassidy Sanders here with The Pines! I recently stepped…" at bounding box center [856, 333] width 308 height 127
drag, startPoint x: 833, startPoint y: 268, endPoint x: 737, endPoint y: 266, distance: 95.2
click at [737, 270] on textarea "Hey {first_name|there}, Kassidy Sanders here with The Pines! I recently stepped…" at bounding box center [856, 333] width 308 height 127
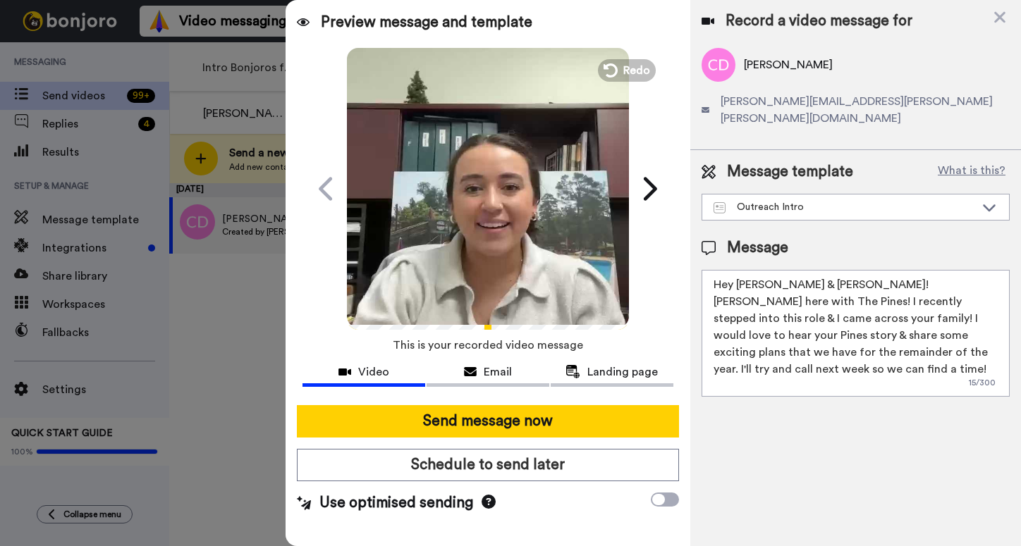
click at [917, 336] on textarea "Hey Colin & Elizabeth! Kassidy Sanders here with The Pines! I recently stepped …" at bounding box center [856, 333] width 308 height 127
click at [880, 350] on textarea "Hey Colin & Elizabeth! Kassidy Sanders here with The Pines! I recently stepped …" at bounding box center [856, 333] width 308 height 127
type textarea "Hey Colin & Elizabeth! Kassidy Sanders here with The Pines! I recently stepped …"
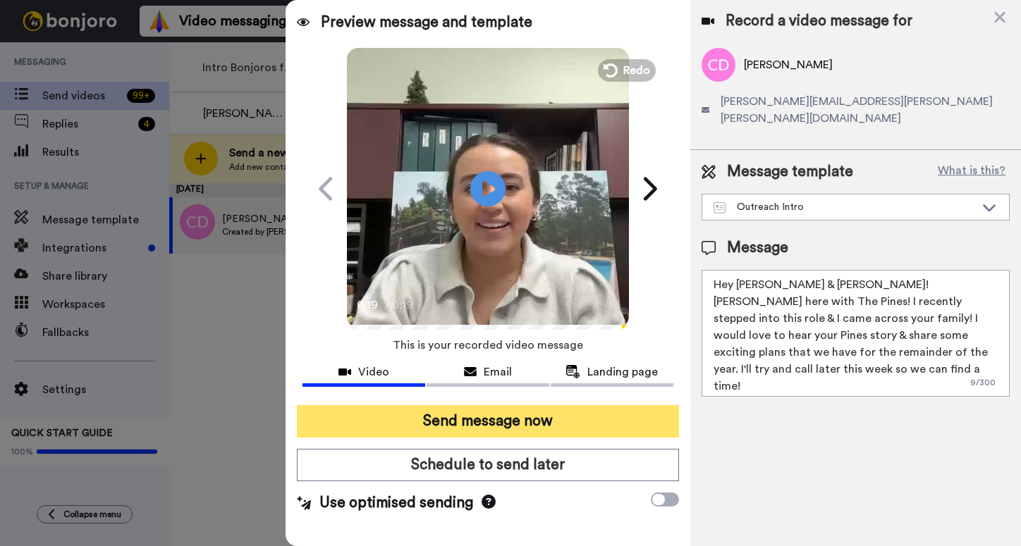
click at [578, 407] on button "Send message now" at bounding box center [487, 421] width 381 height 32
